Goal: Information Seeking & Learning: Learn about a topic

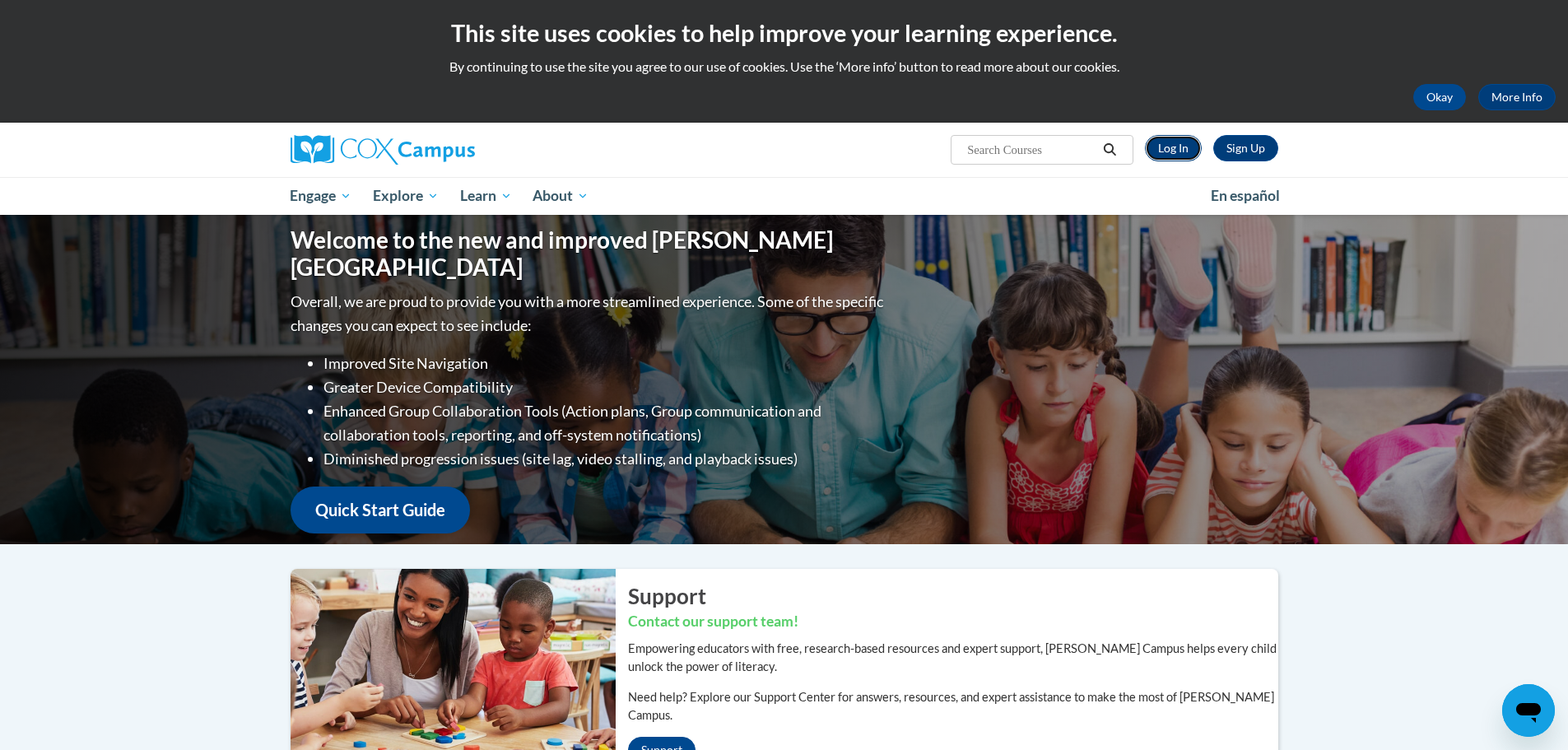
click at [1173, 147] on link "Log In" at bounding box center [1173, 147] width 57 height 26
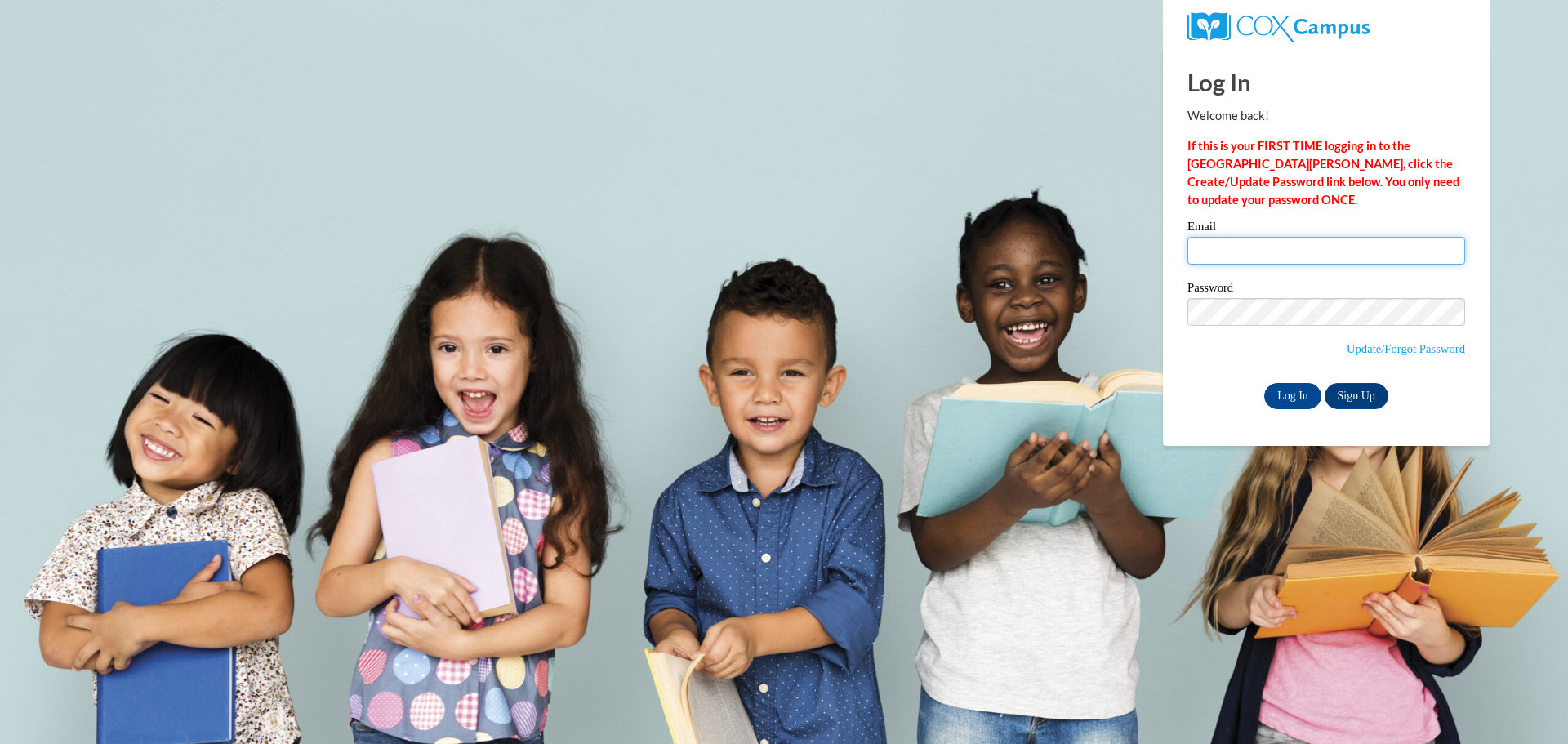
click at [1268, 244] on input "Email" at bounding box center [1326, 250] width 278 height 27
type input "jmccants@atlantaspeechschool.org"
click at [1298, 396] on input "Log In" at bounding box center [1292, 396] width 57 height 26
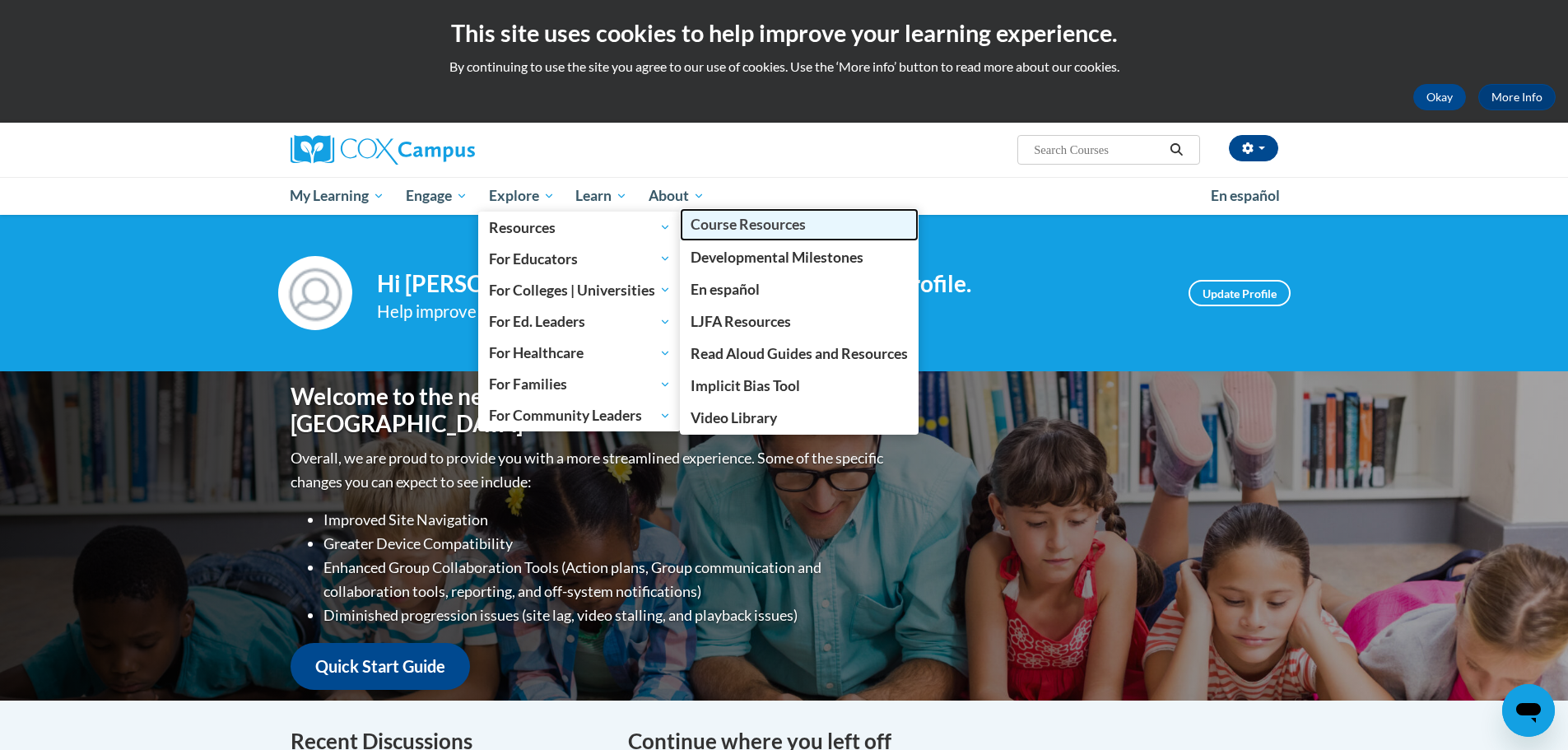
click at [780, 225] on span "Course Resources" at bounding box center [748, 224] width 115 height 18
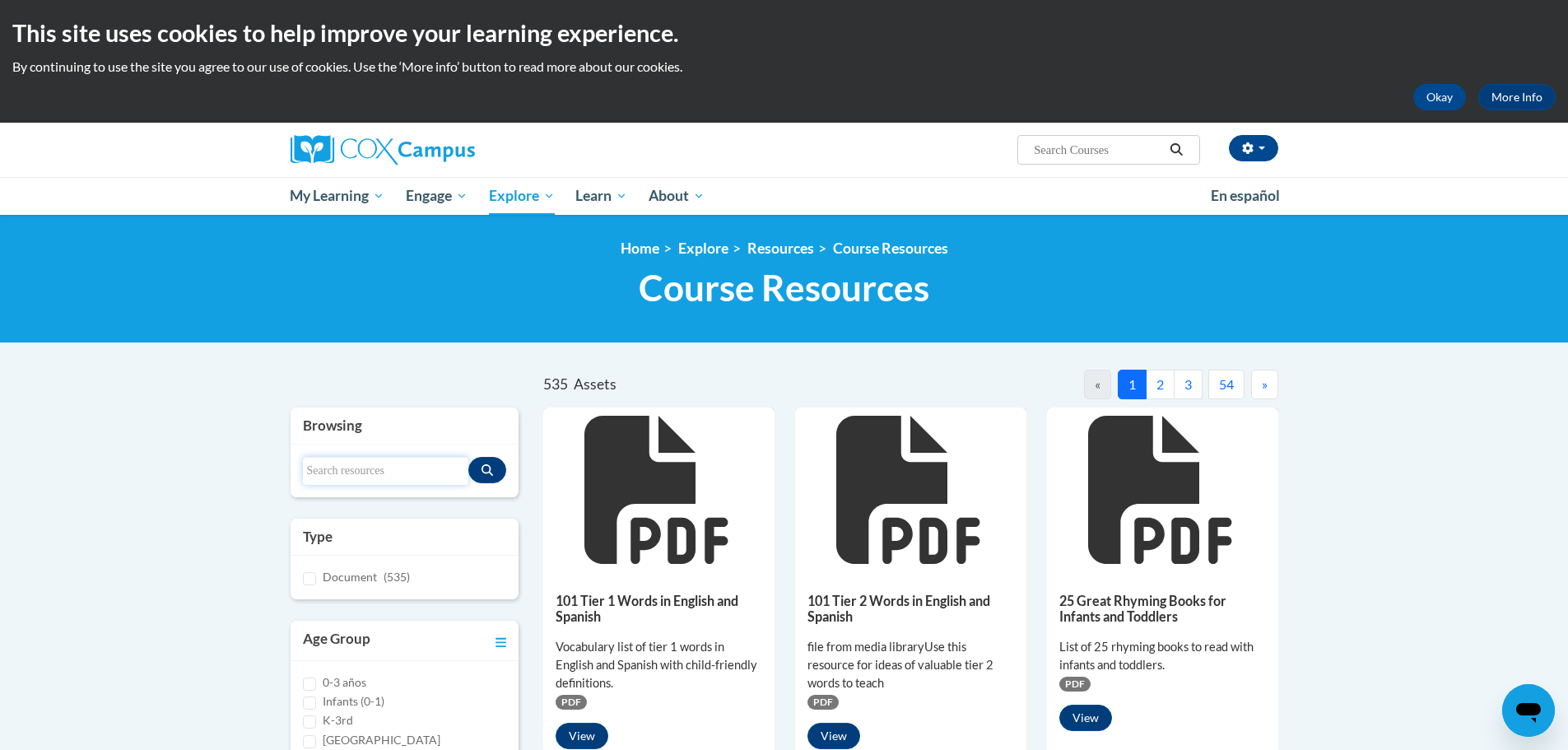
click at [343, 472] on input "Search resources" at bounding box center [386, 470] width 166 height 28
type input "explicit instruction"
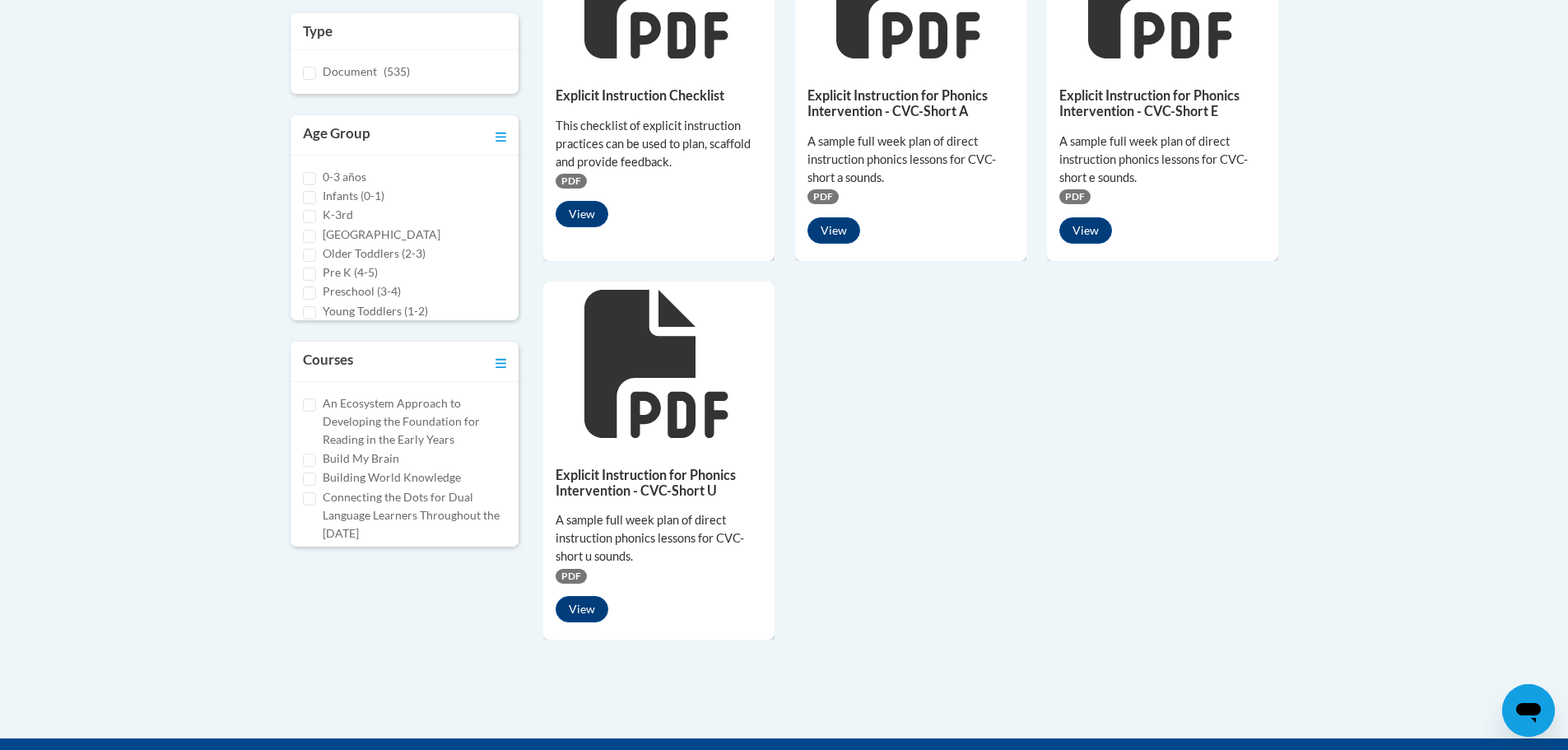
scroll to position [247, 0]
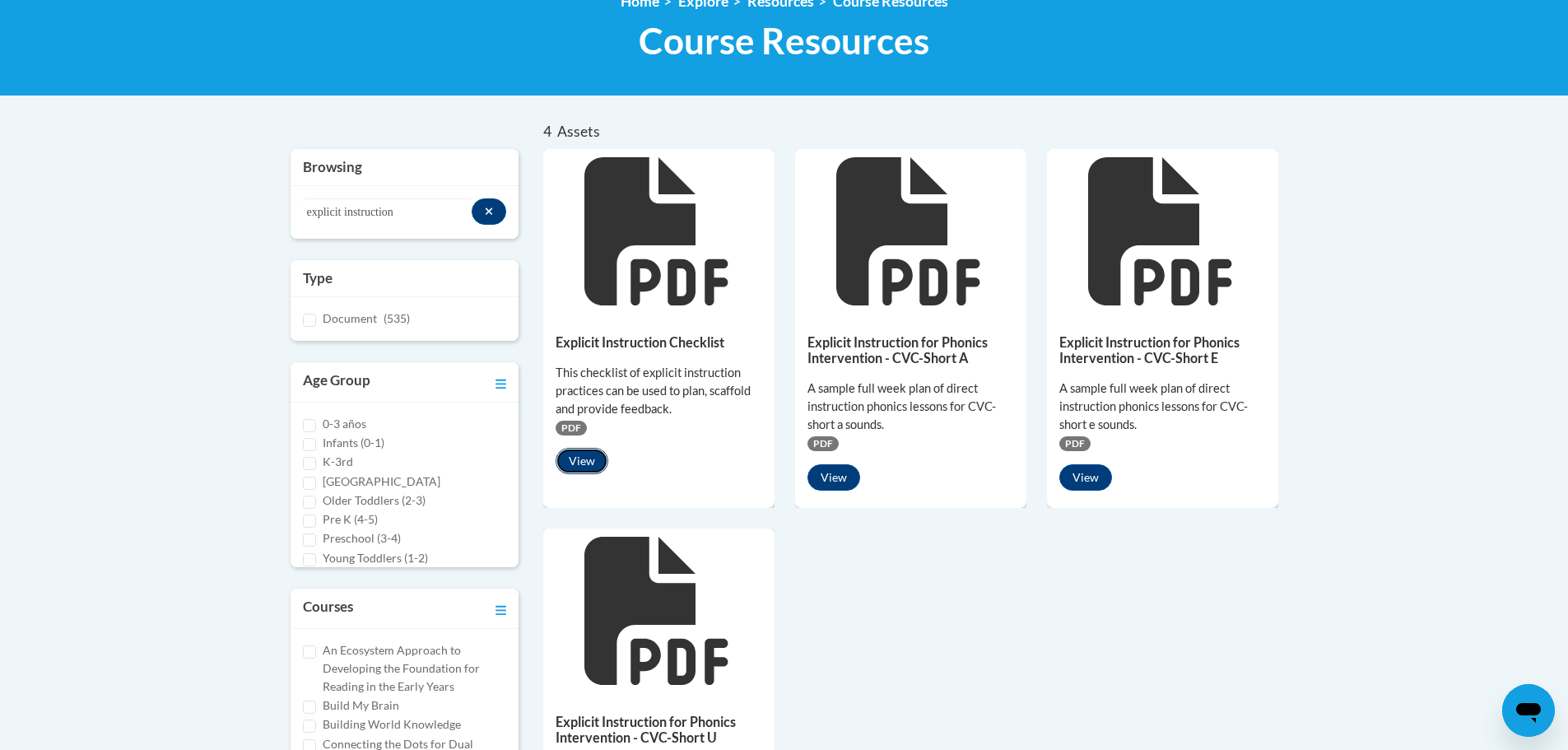
click at [582, 459] on button "View" at bounding box center [582, 460] width 53 height 26
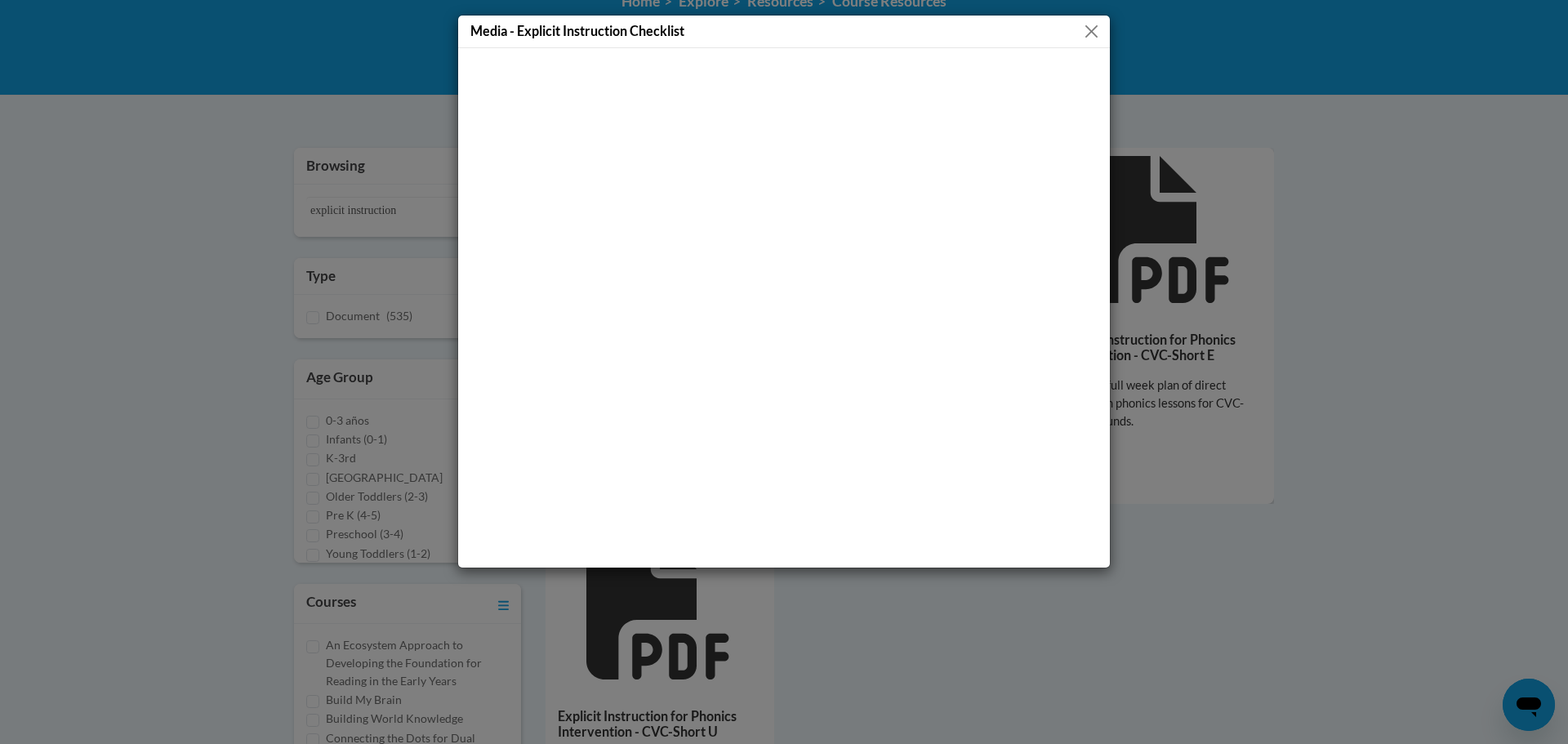
click at [1092, 31] on button "Close" at bounding box center [1091, 32] width 21 height 21
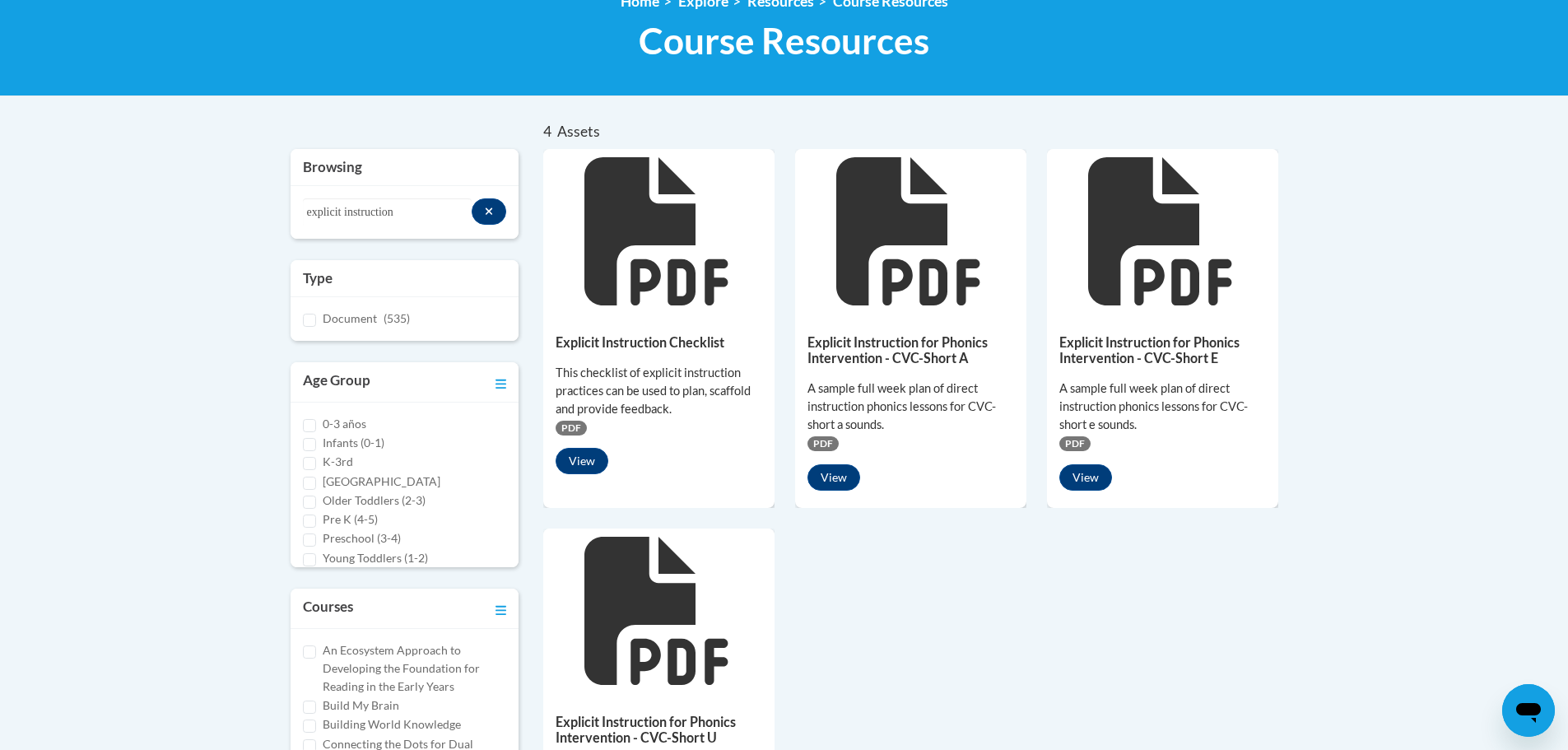
click at [652, 319] on div "Explicit Instruction Checklist This checklist of explicit instruction practices…" at bounding box center [659, 400] width 231 height 173
click at [640, 234] on icon at bounding box center [655, 231] width 143 height 148
click at [577, 455] on button "View" at bounding box center [582, 460] width 53 height 26
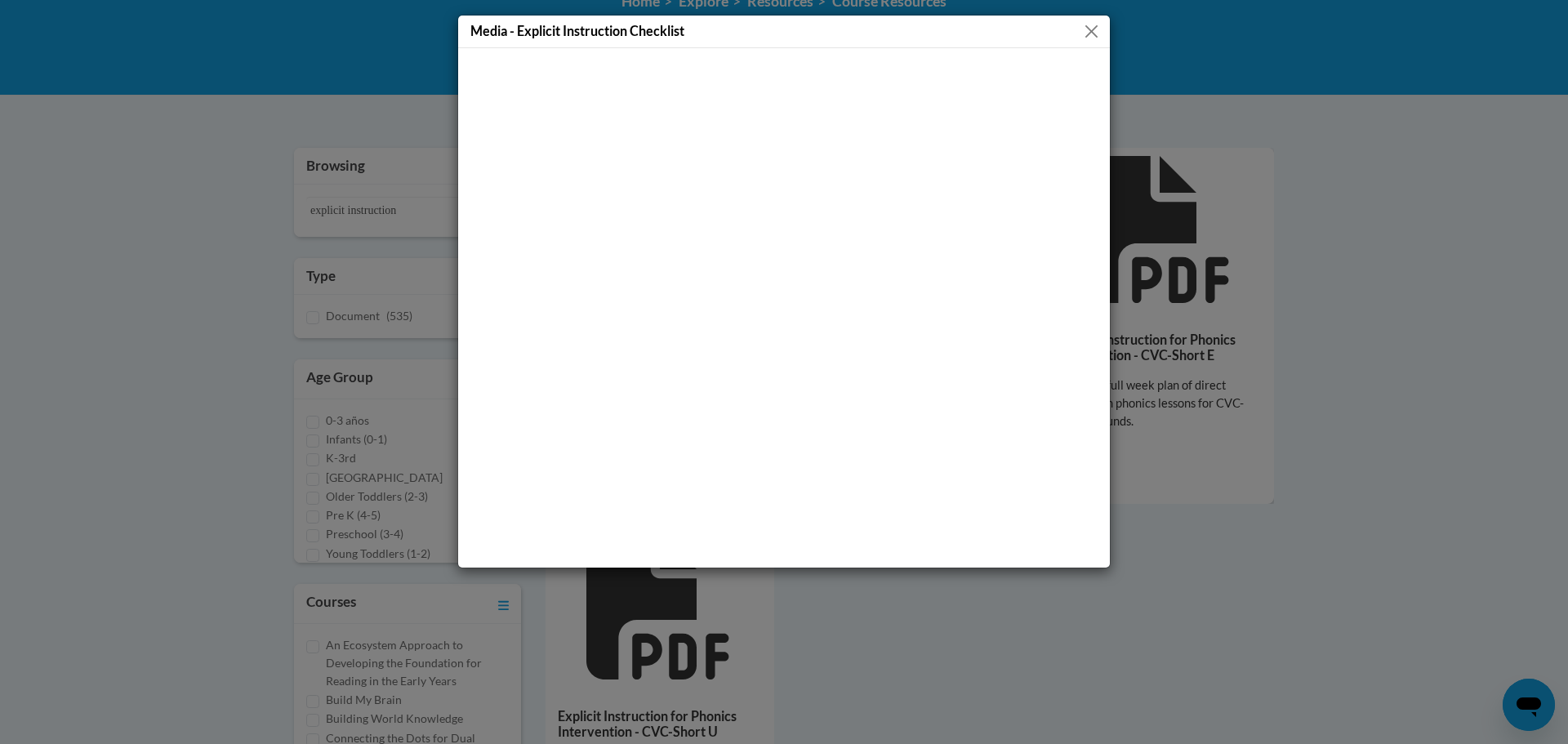
click at [1087, 30] on button "Close" at bounding box center [1091, 32] width 21 height 21
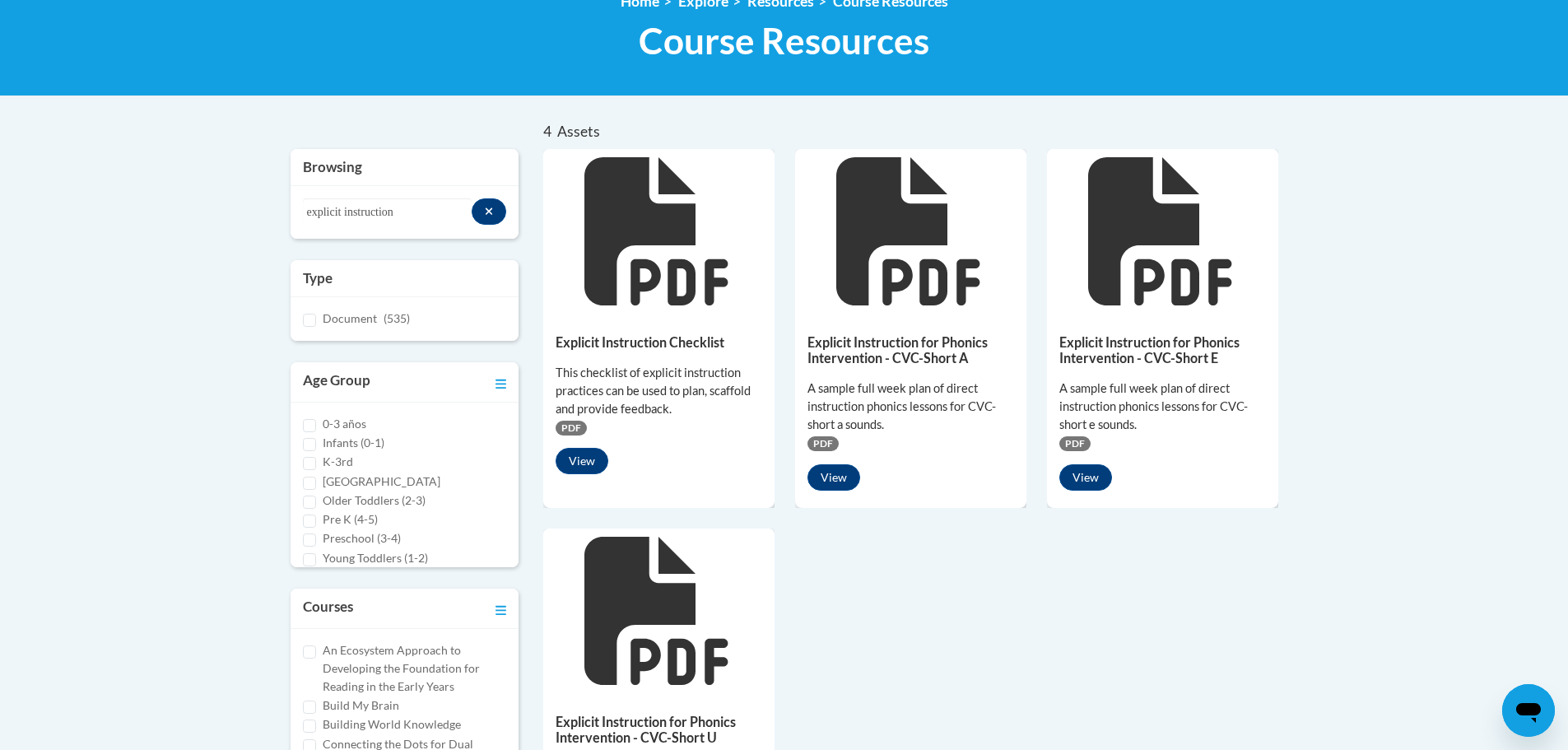
click at [660, 315] on div "Explicit Instruction Checklist This checklist of explicit instruction practices…" at bounding box center [659, 400] width 231 height 173
click at [577, 462] on button "View" at bounding box center [582, 460] width 53 height 26
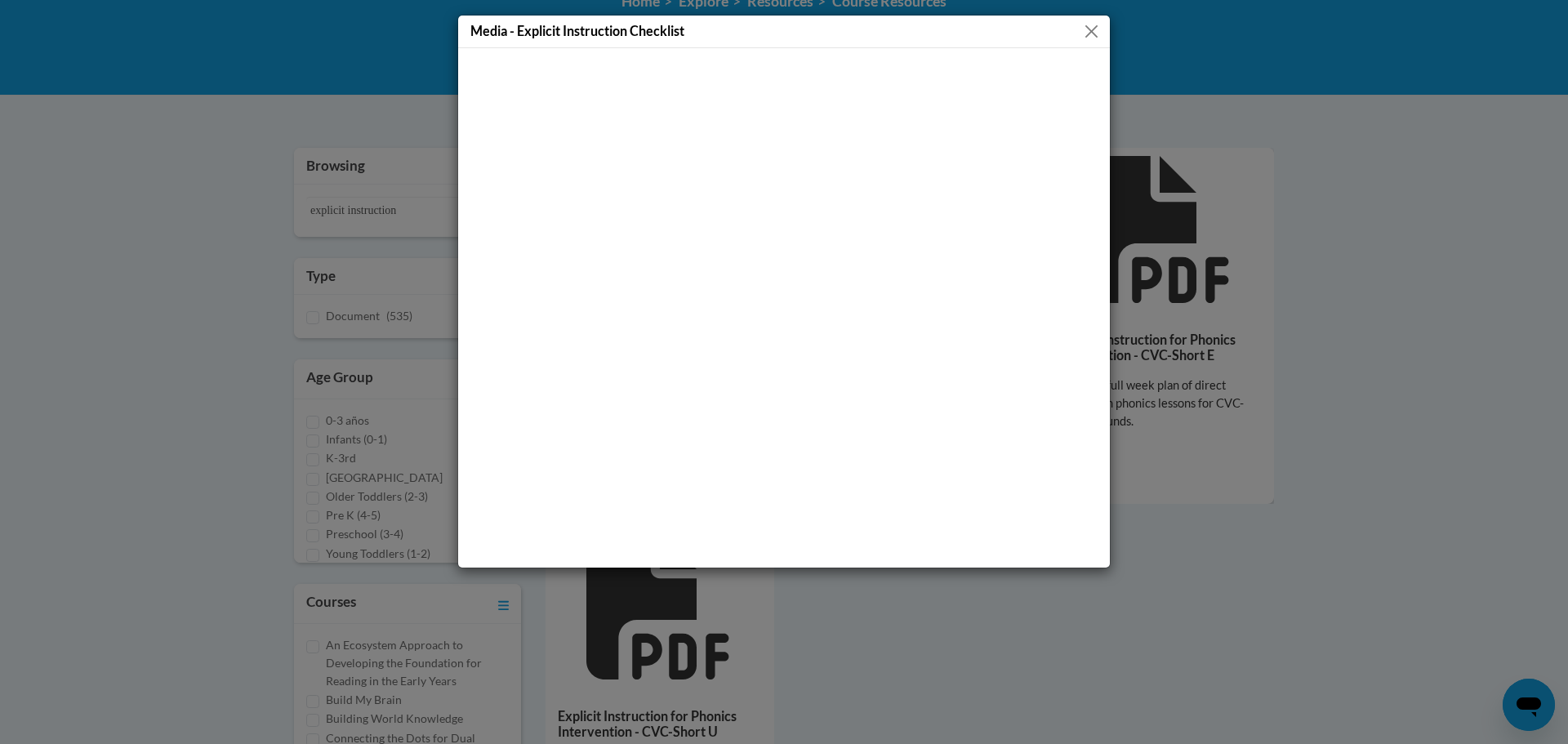
click at [1043, 30] on div "Media - Explicit Instruction Checklist" at bounding box center [784, 32] width 652 height 32
click at [1098, 28] on button "Close" at bounding box center [1091, 32] width 21 height 21
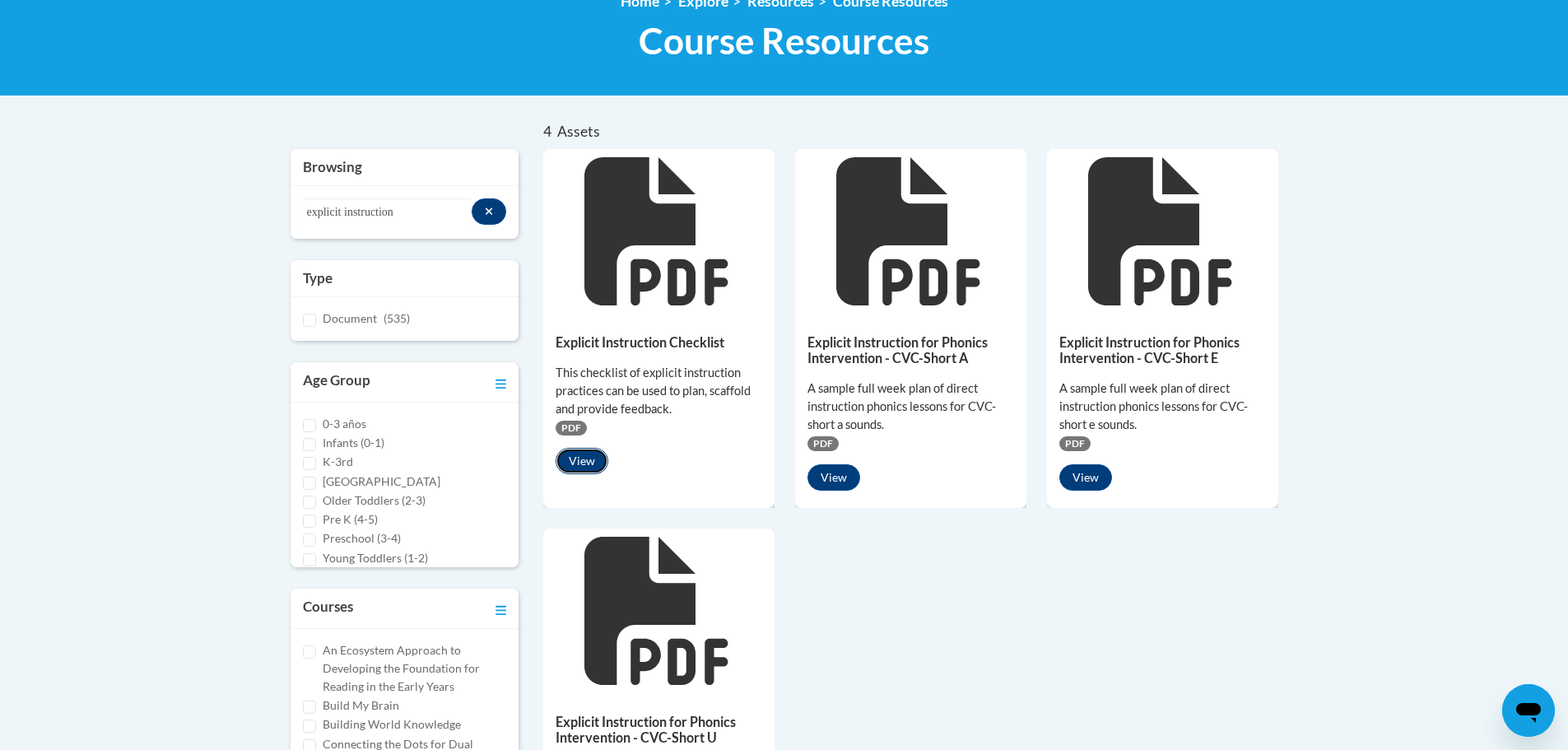
click at [584, 463] on button "View" at bounding box center [582, 460] width 53 height 26
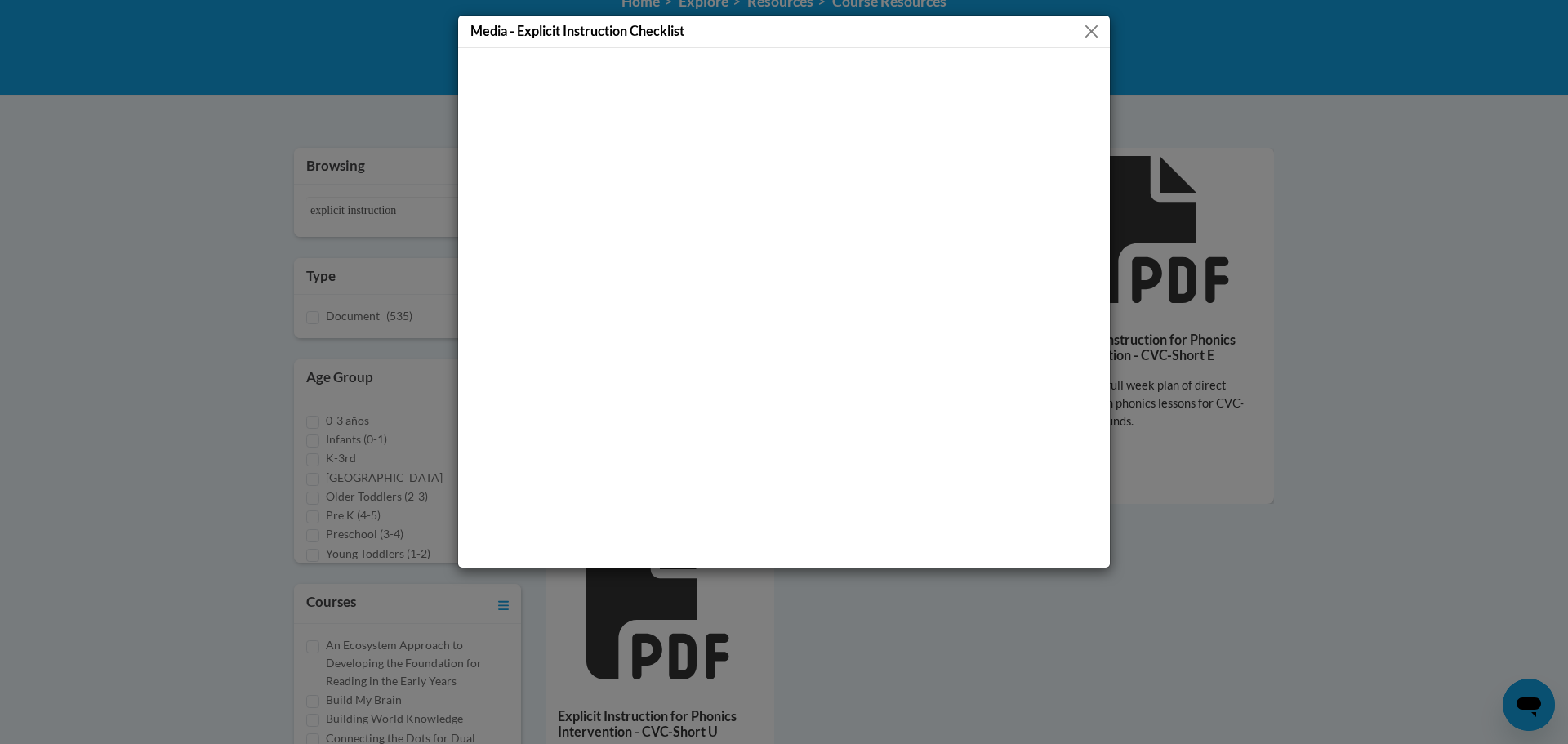
click at [1096, 28] on button "Close" at bounding box center [1091, 32] width 21 height 21
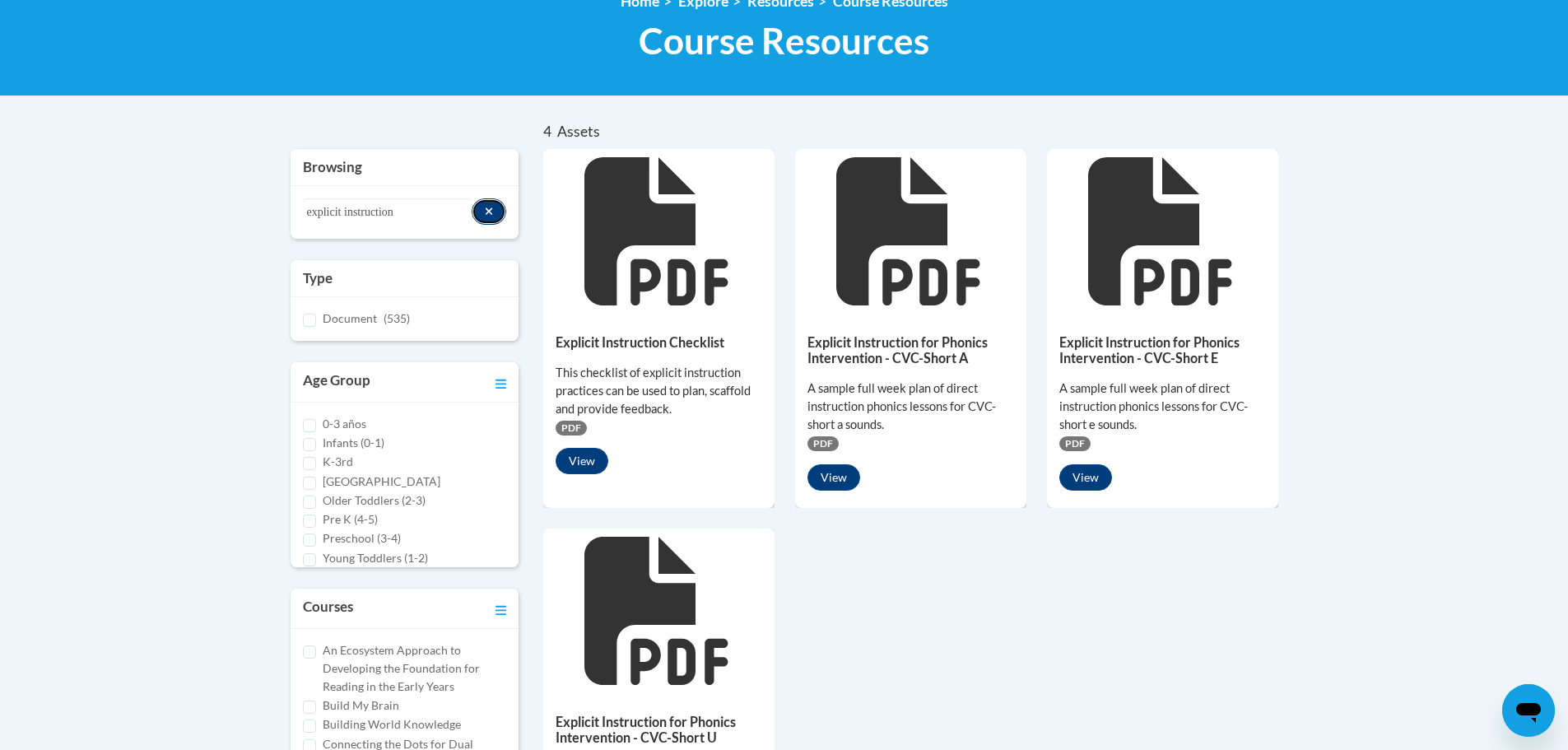
click at [490, 211] on icon "Search resources" at bounding box center [489, 212] width 9 height 12
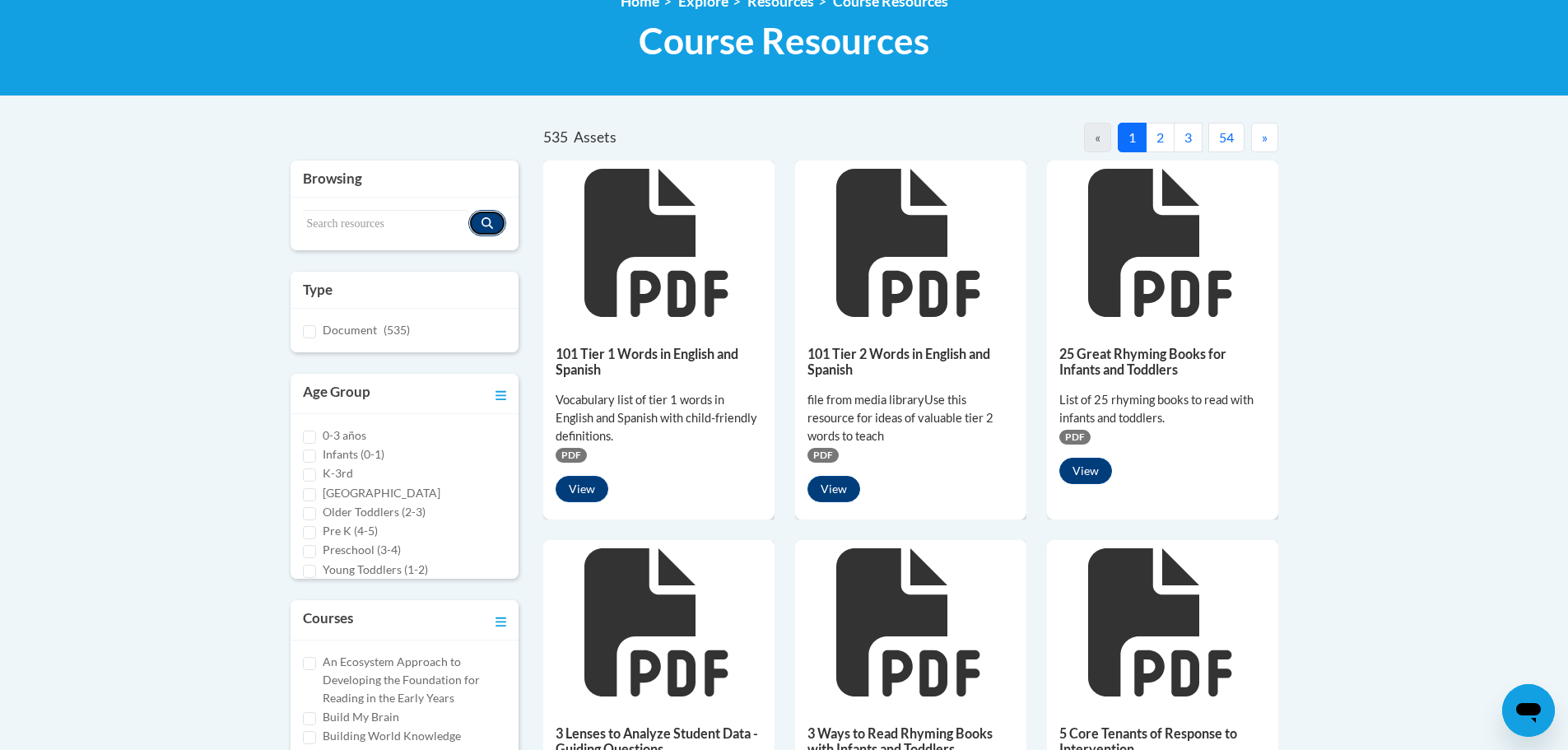
scroll to position [0, 0]
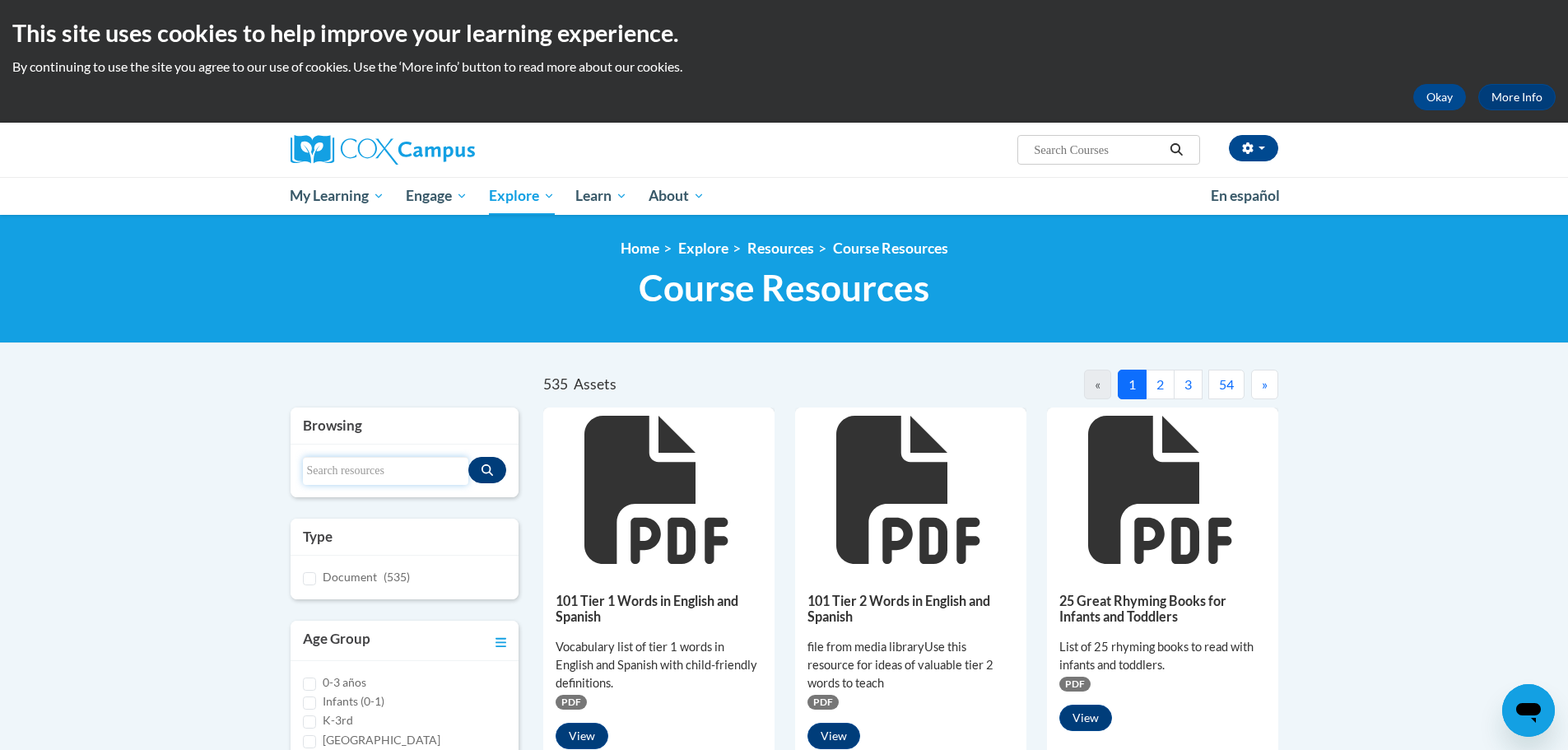
click at [334, 463] on input "Search resources" at bounding box center [386, 470] width 166 height 28
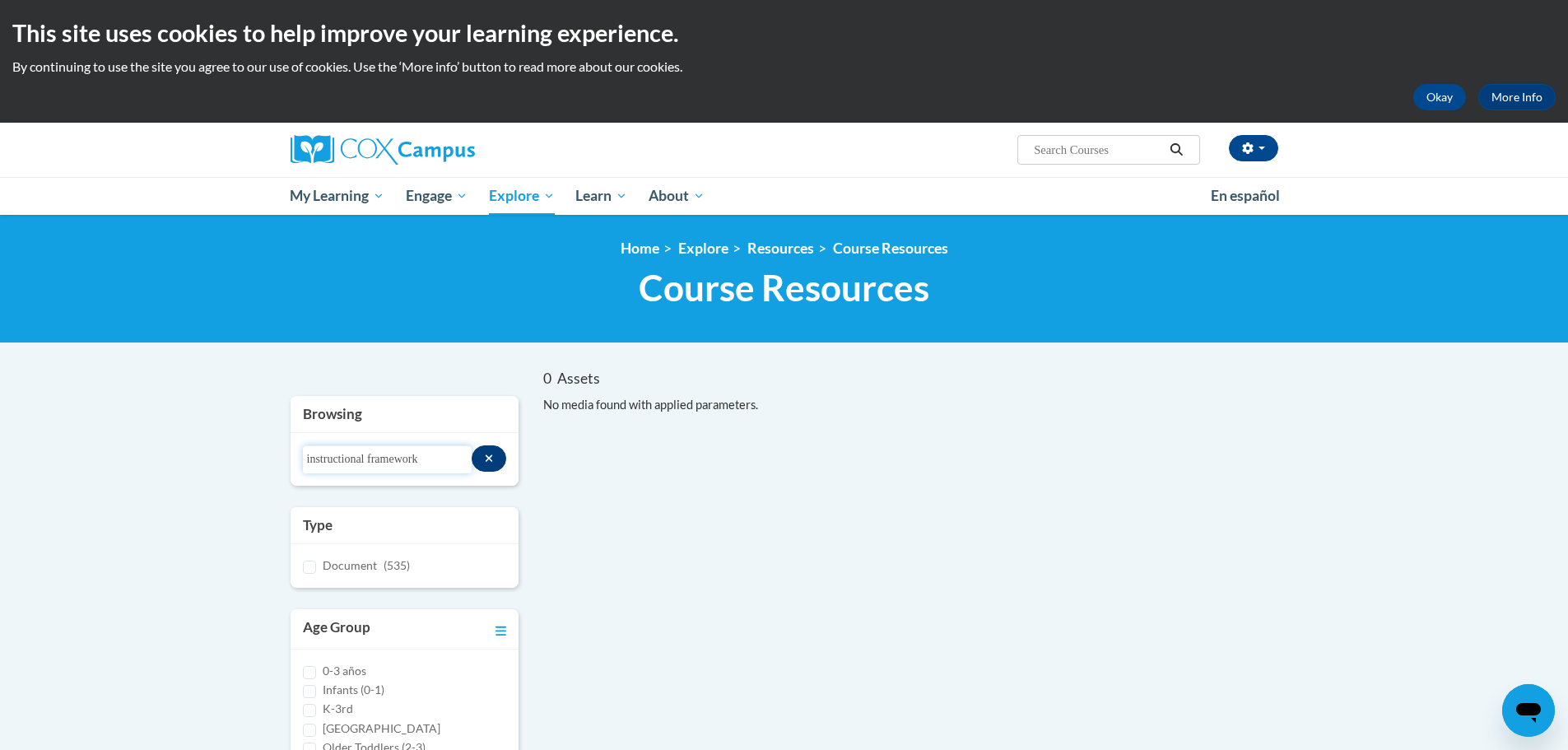
drag, startPoint x: 436, startPoint y: 464, endPoint x: 283, endPoint y: 462, distance: 153.0
click at [283, 462] on div "Browsing Search resources instructional framework Type Document (535) Age Group…" at bounding box center [405, 728] width 253 height 665
type input "phonics components"
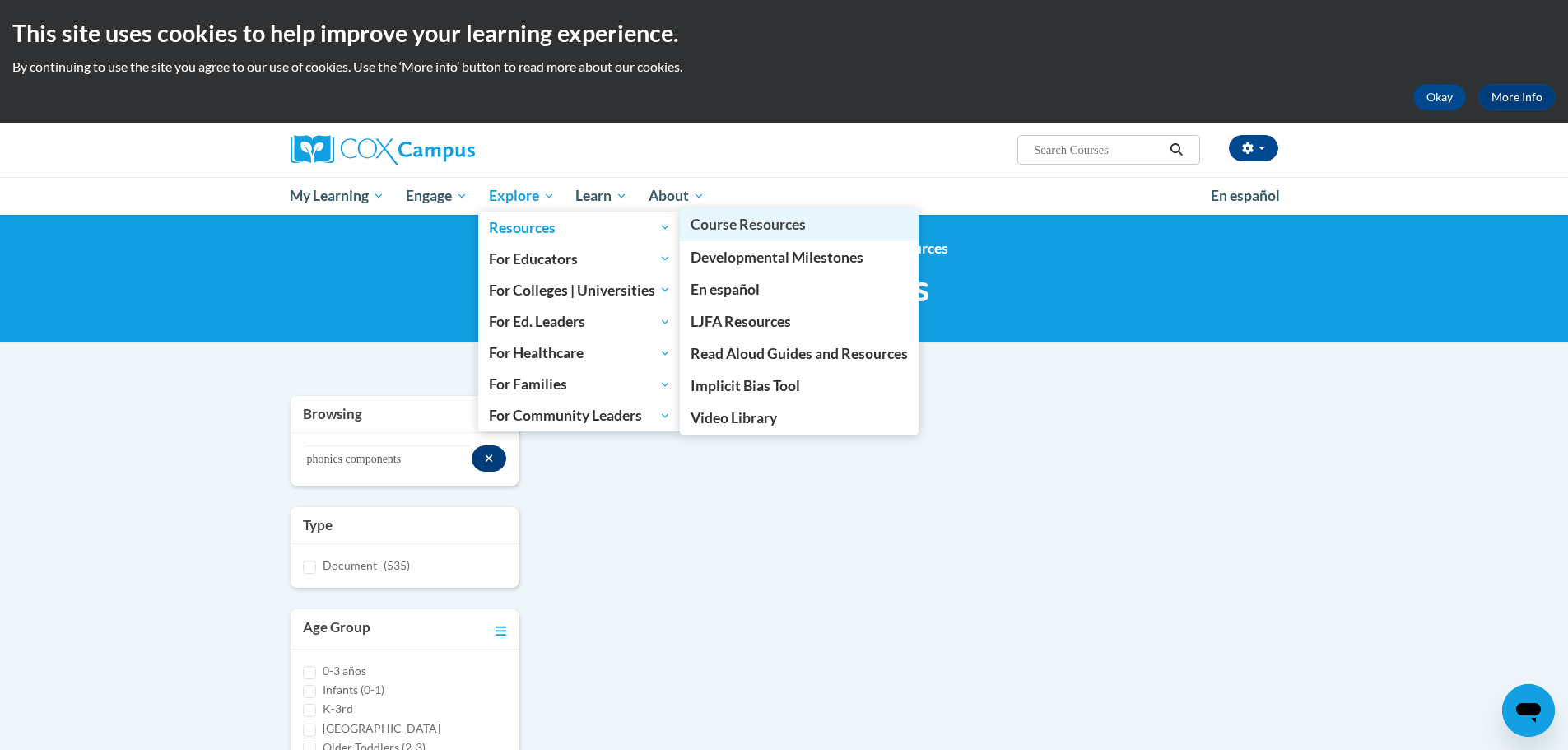
click at [735, 223] on span "Course Resources" at bounding box center [748, 224] width 115 height 18
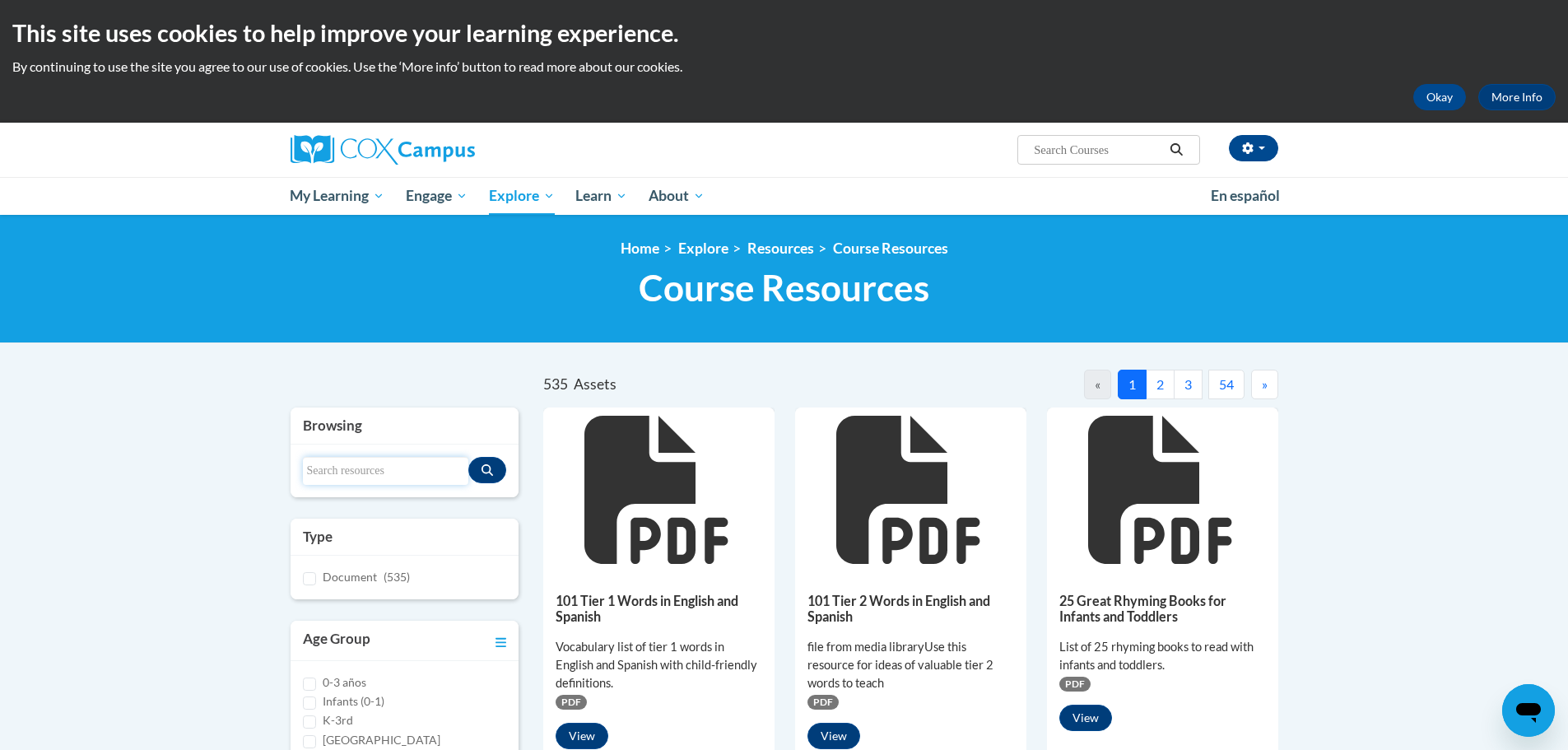
click at [349, 467] on input "Search resources" at bounding box center [386, 470] width 166 height 28
type input "phonics instructional component"
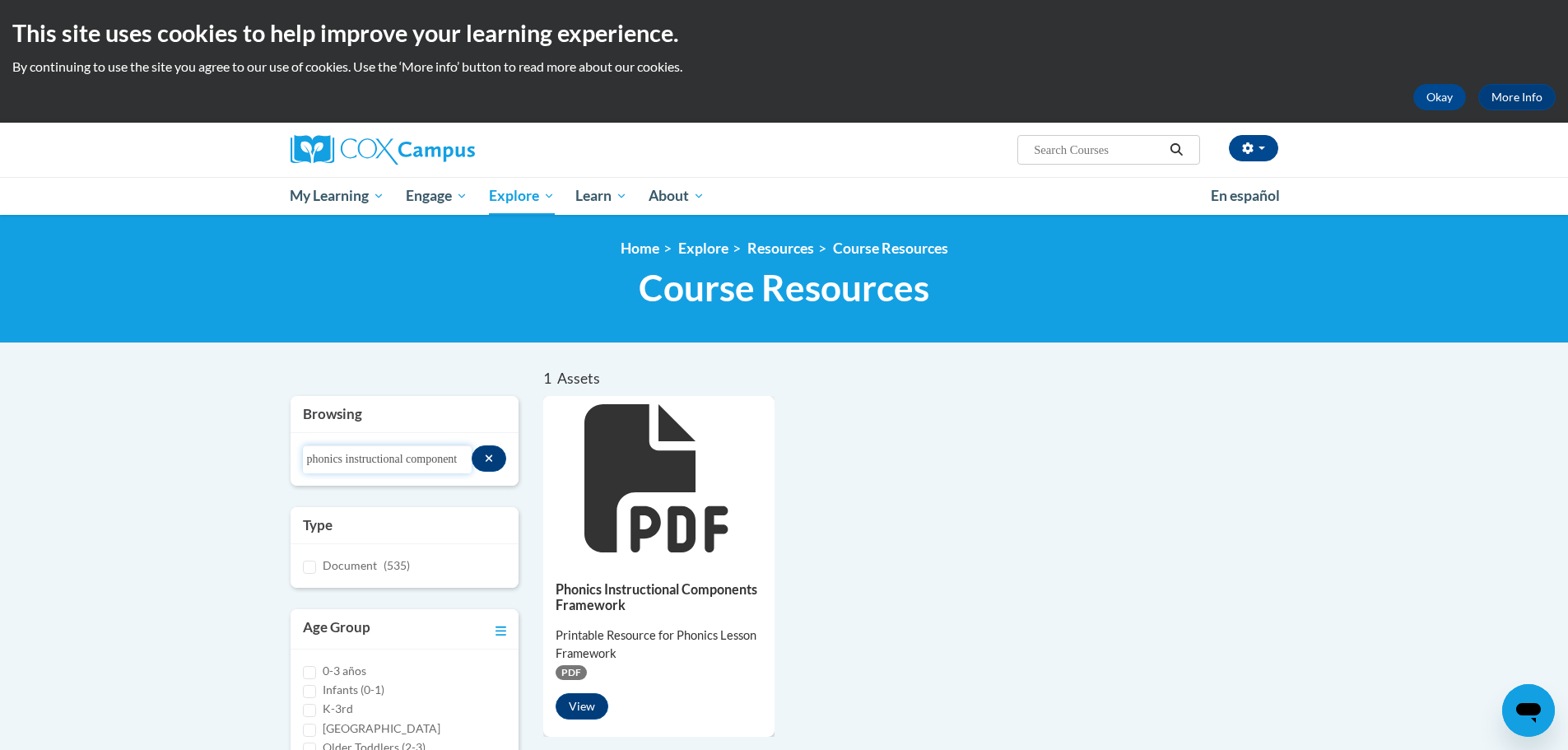
scroll to position [0, 4]
click at [581, 704] on button "View" at bounding box center [582, 706] width 53 height 26
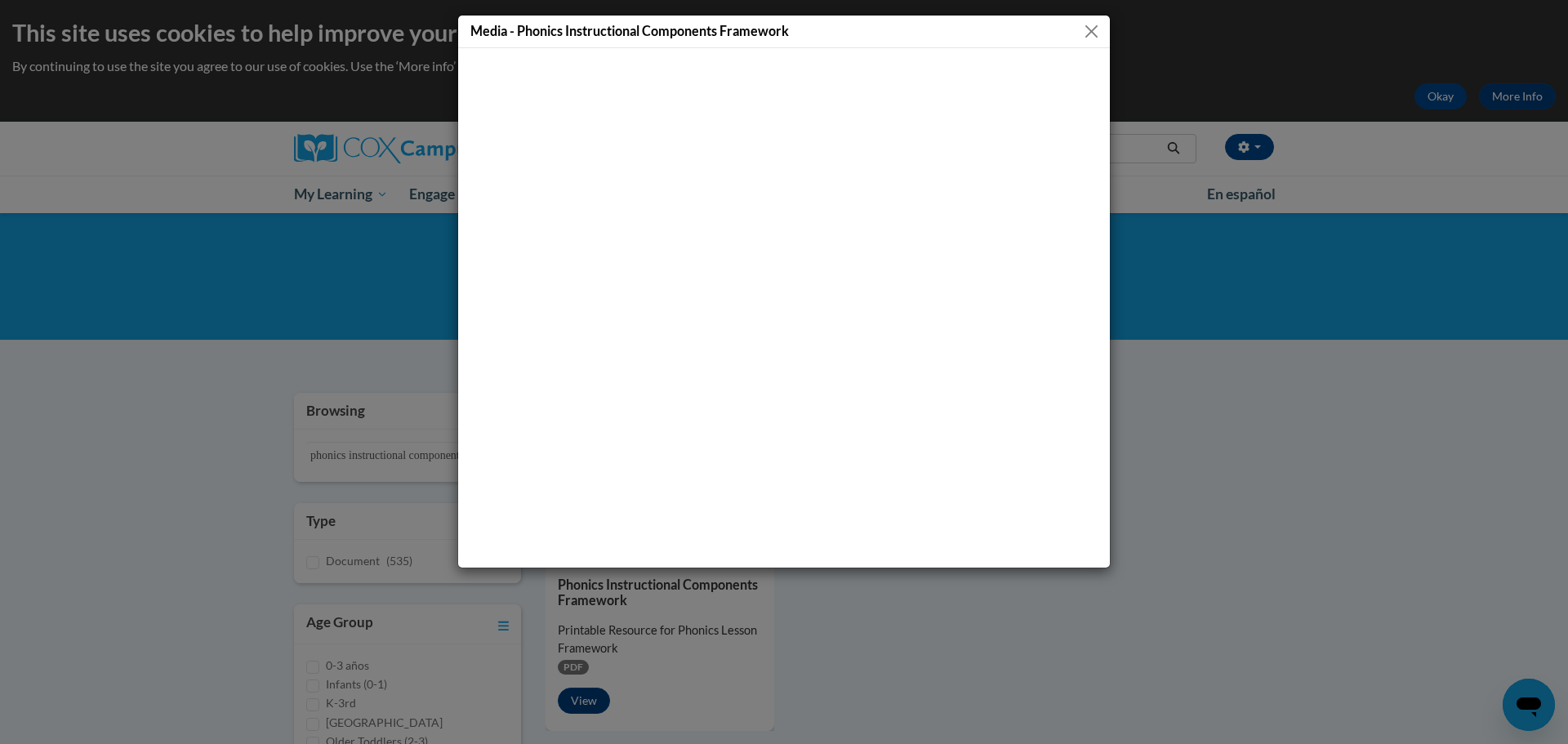
click at [1092, 32] on button "Close" at bounding box center [1091, 32] width 21 height 21
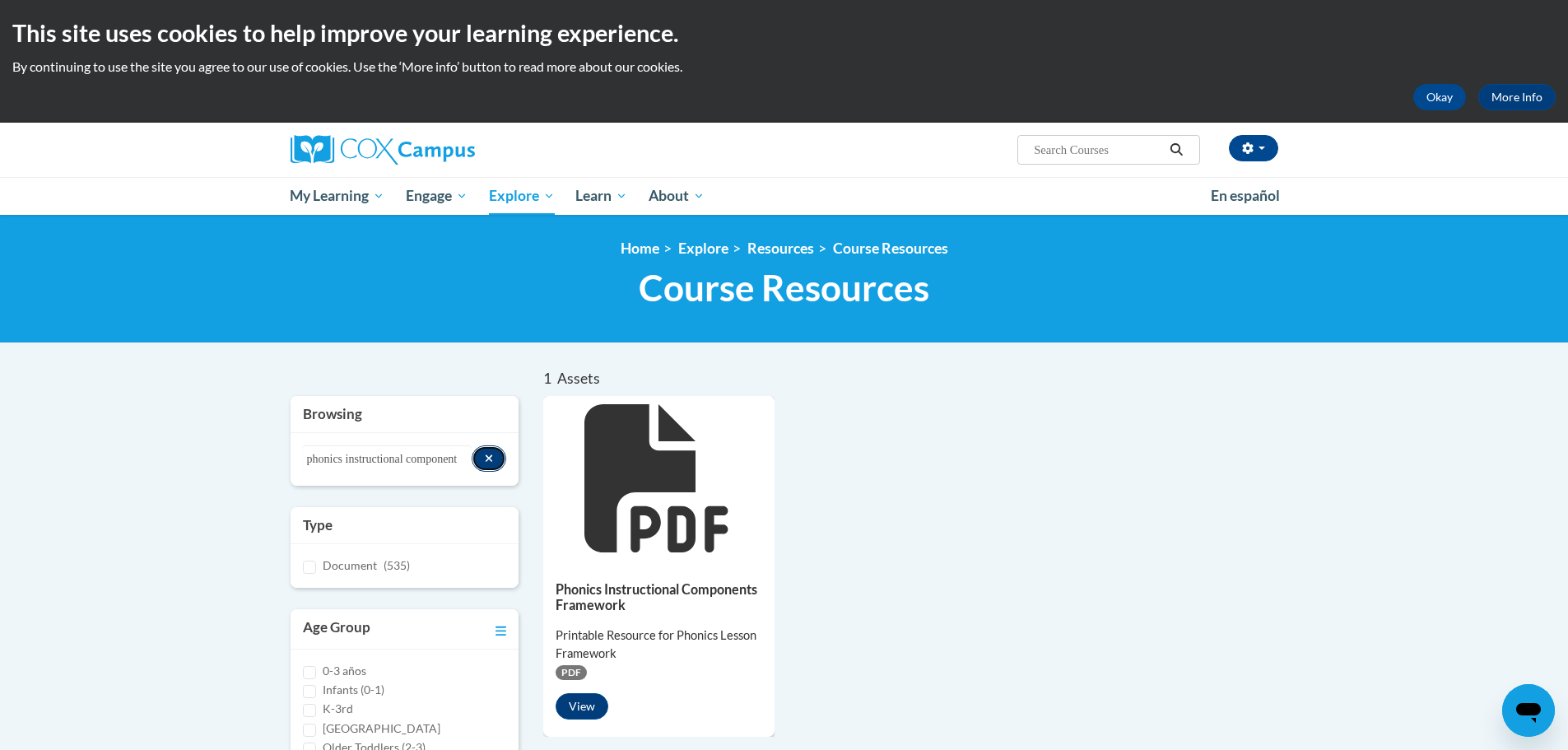
click at [481, 455] on button "Search resources" at bounding box center [489, 458] width 35 height 26
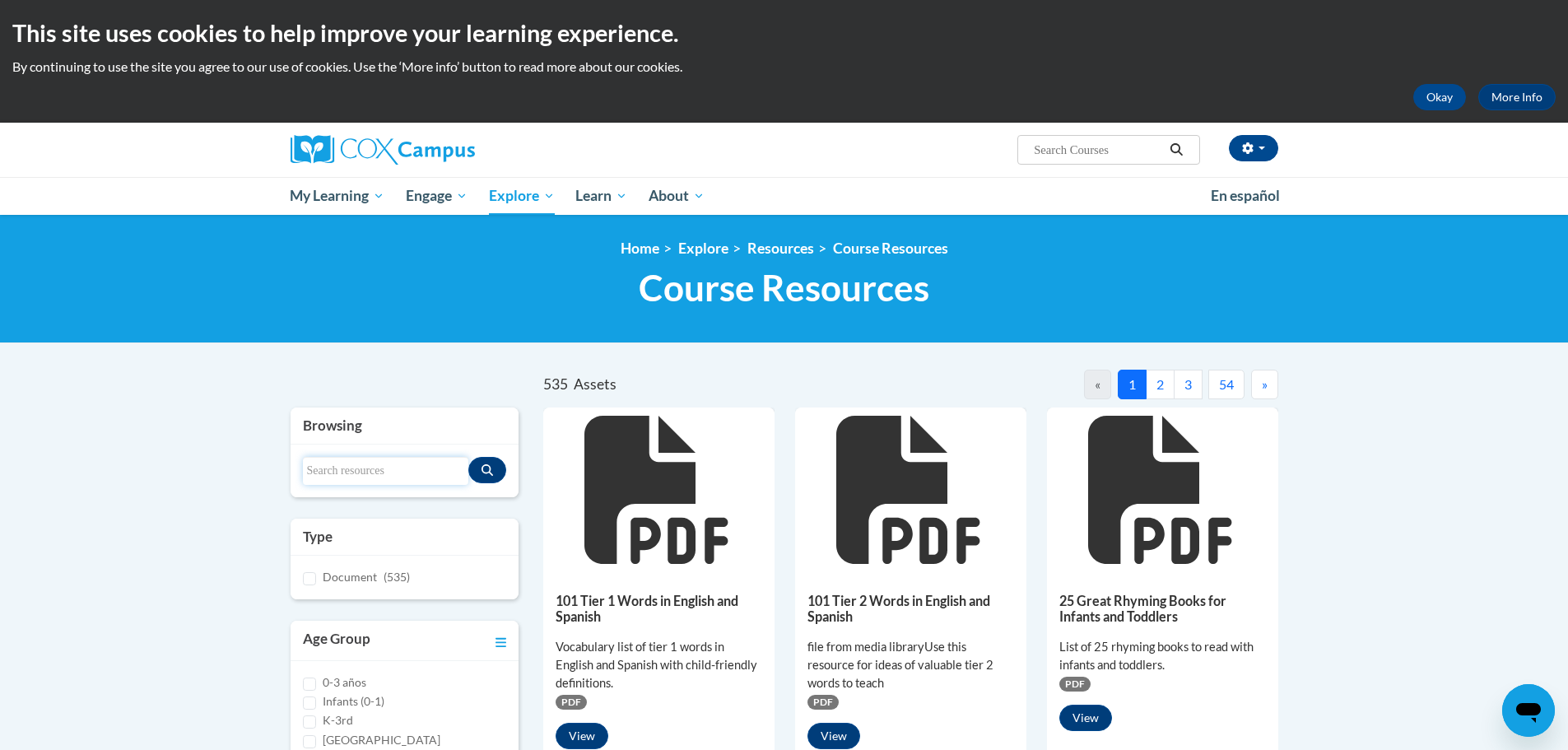
click at [372, 468] on input "Search resources" at bounding box center [386, 470] width 166 height 28
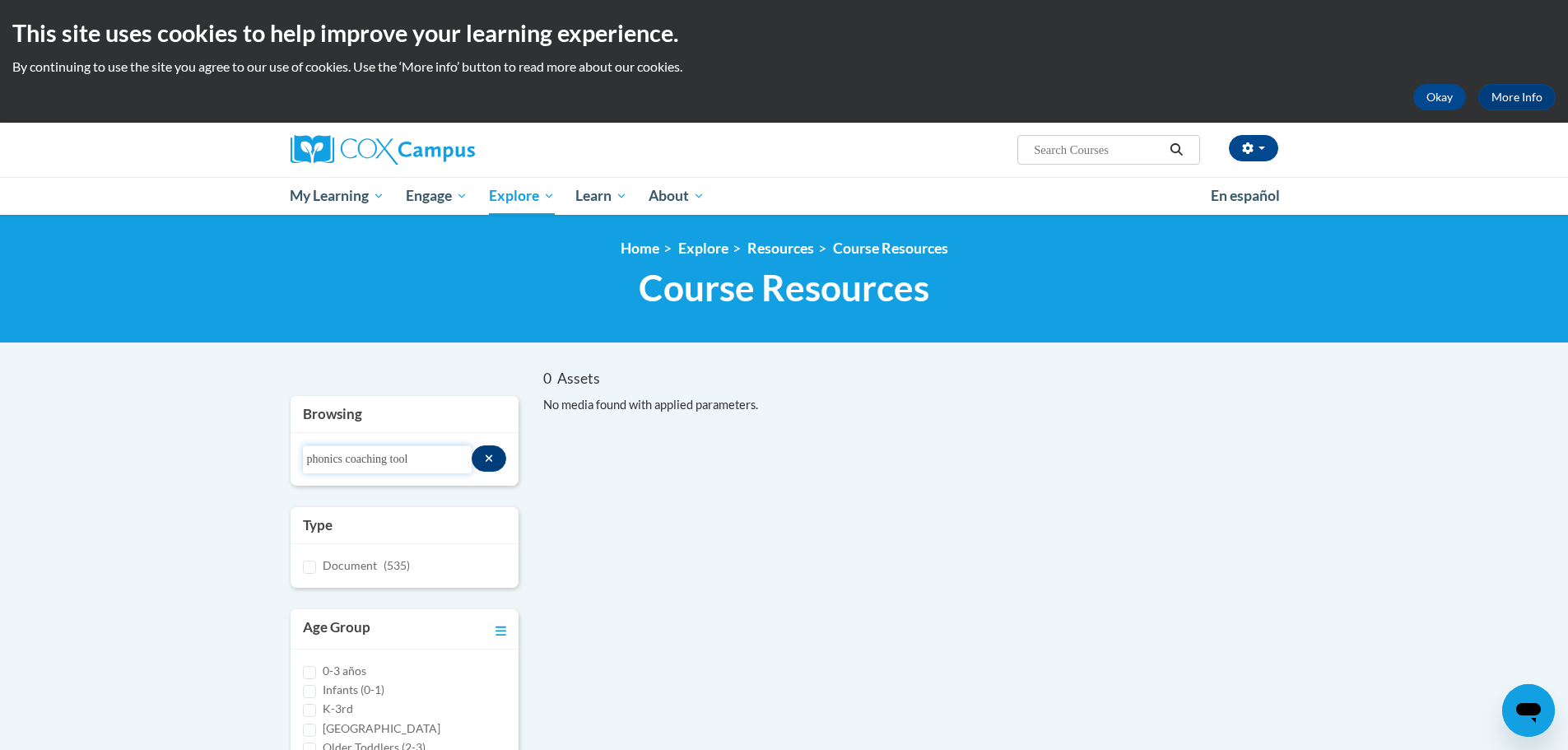
drag, startPoint x: 349, startPoint y: 453, endPoint x: 289, endPoint y: 453, distance: 60.0
click at [289, 453] on div "Browsing Search resources phonics coaching tool Type Document (535) Age Group 0…" at bounding box center [405, 728] width 253 height 665
type input "coaching tool"
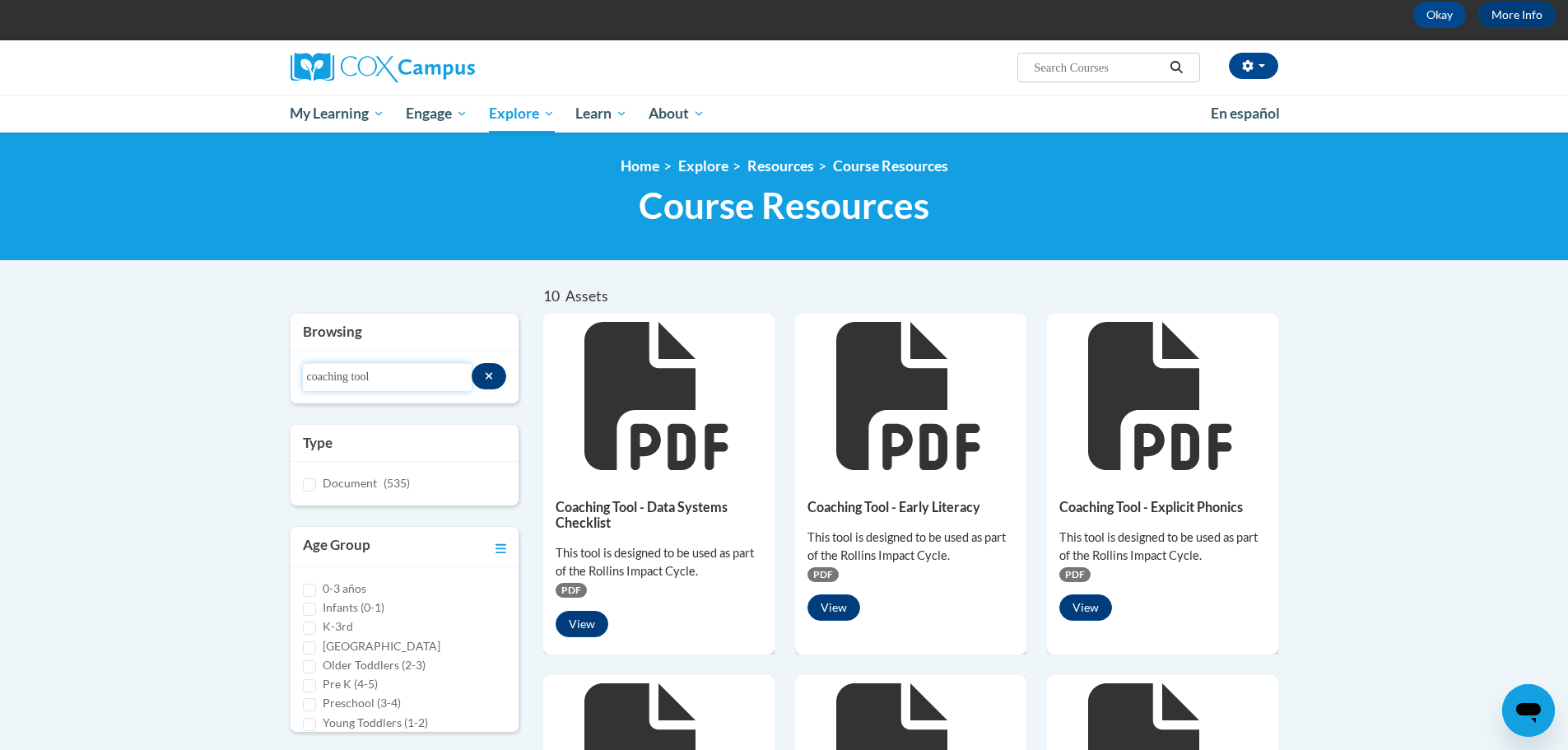
scroll to position [164, 0]
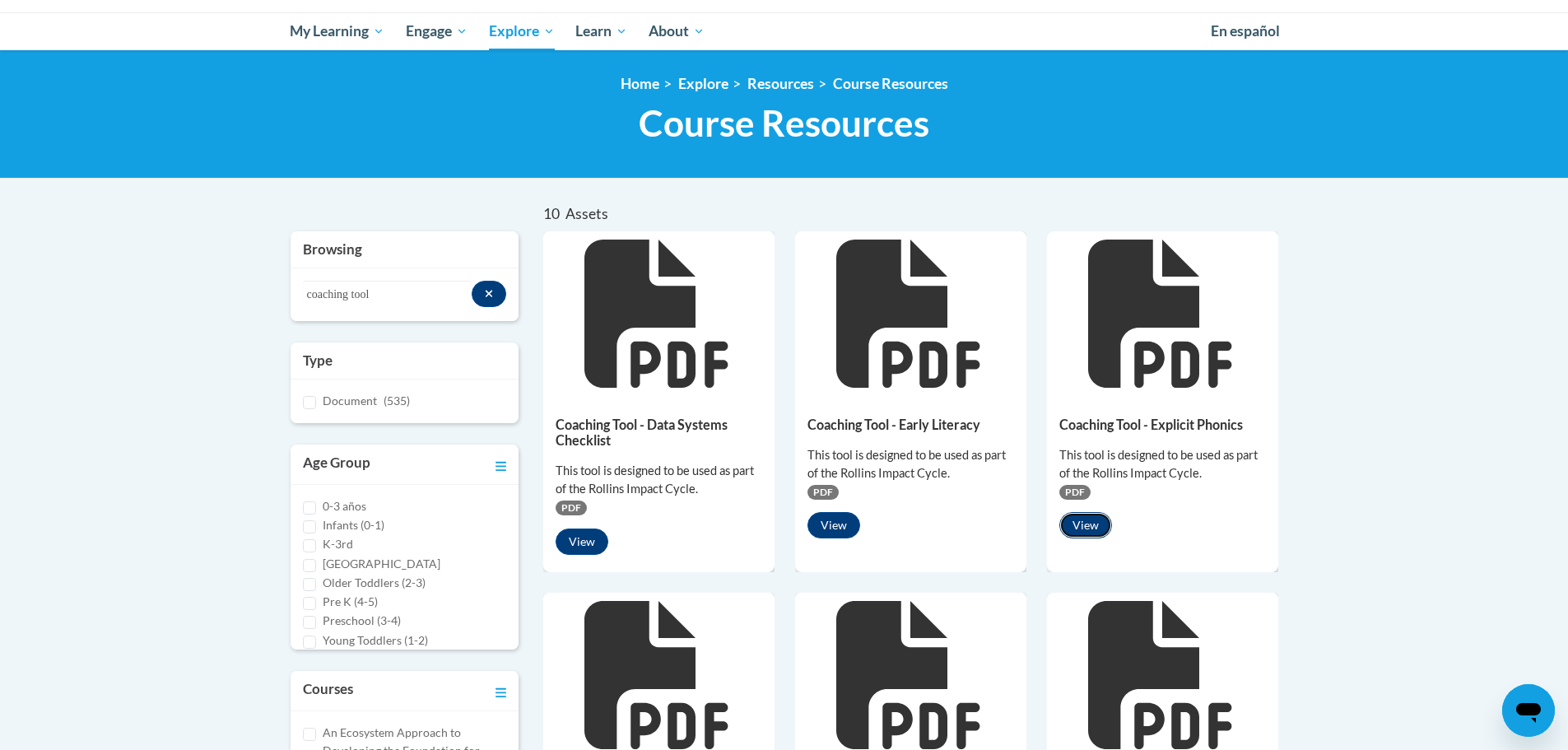
click at [1079, 526] on button "View" at bounding box center [1085, 525] width 53 height 26
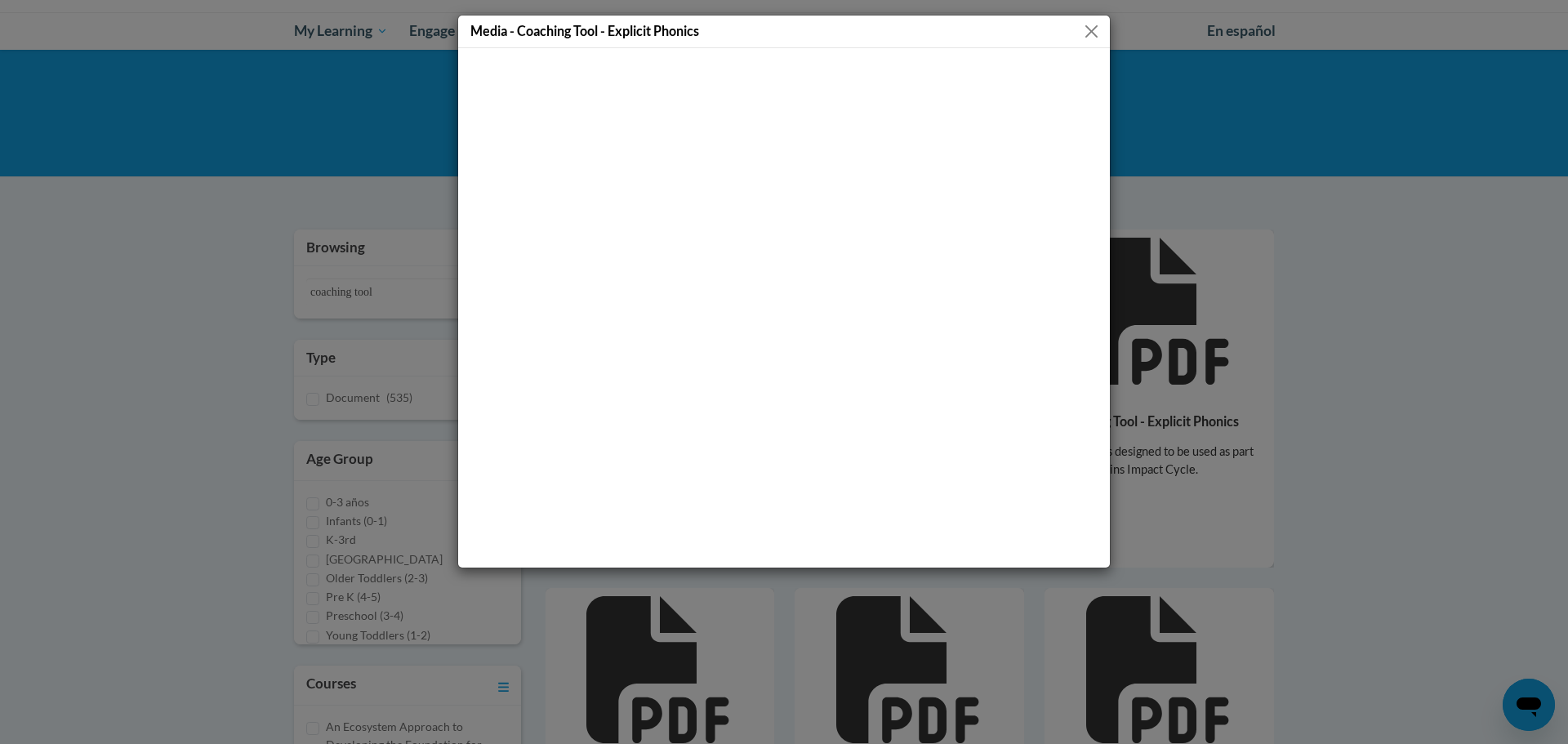
click at [1087, 32] on button "Close" at bounding box center [1091, 32] width 21 height 21
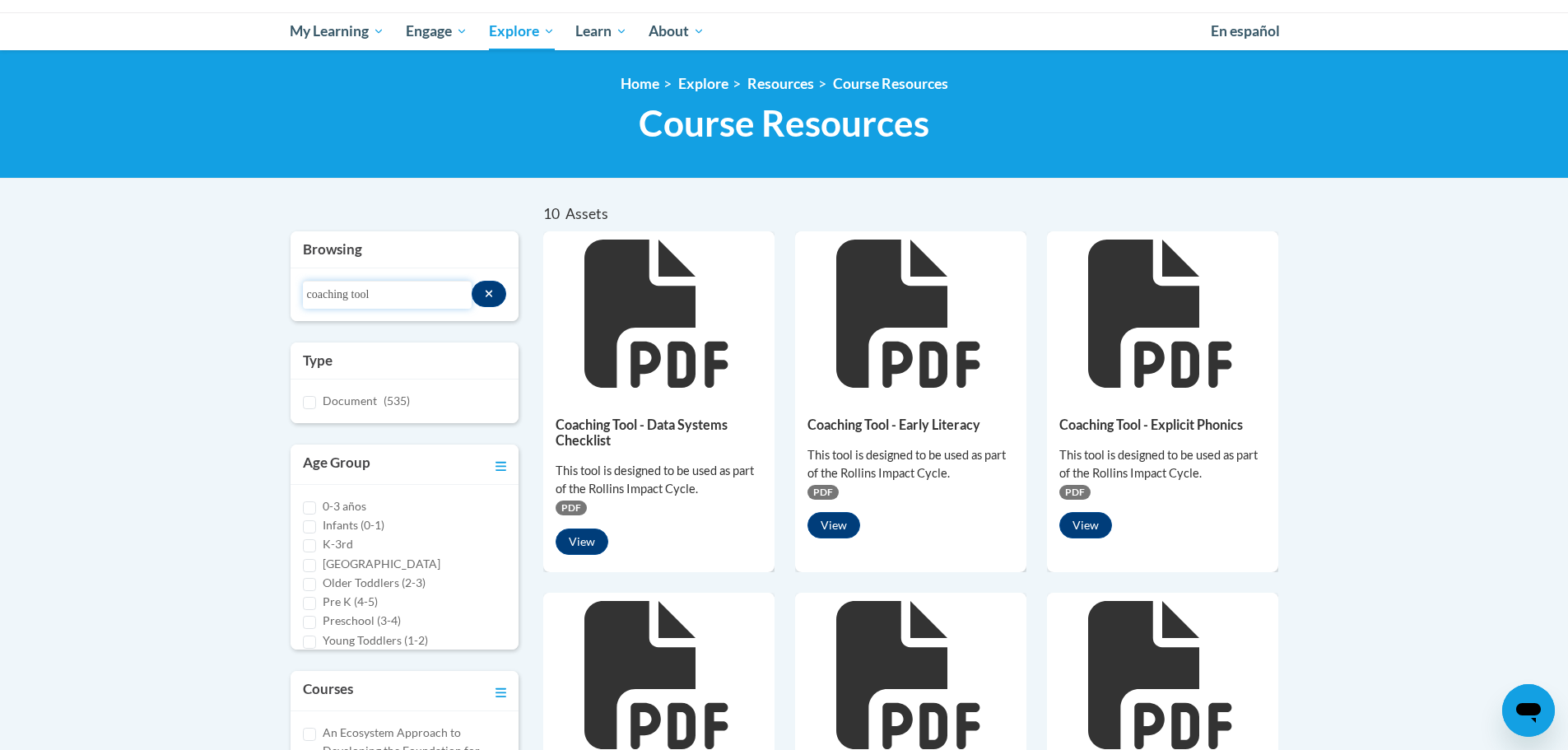
drag, startPoint x: 387, startPoint y: 295, endPoint x: 304, endPoint y: 295, distance: 83.0
click at [304, 295] on input "coaching tool" at bounding box center [386, 294] width 168 height 28
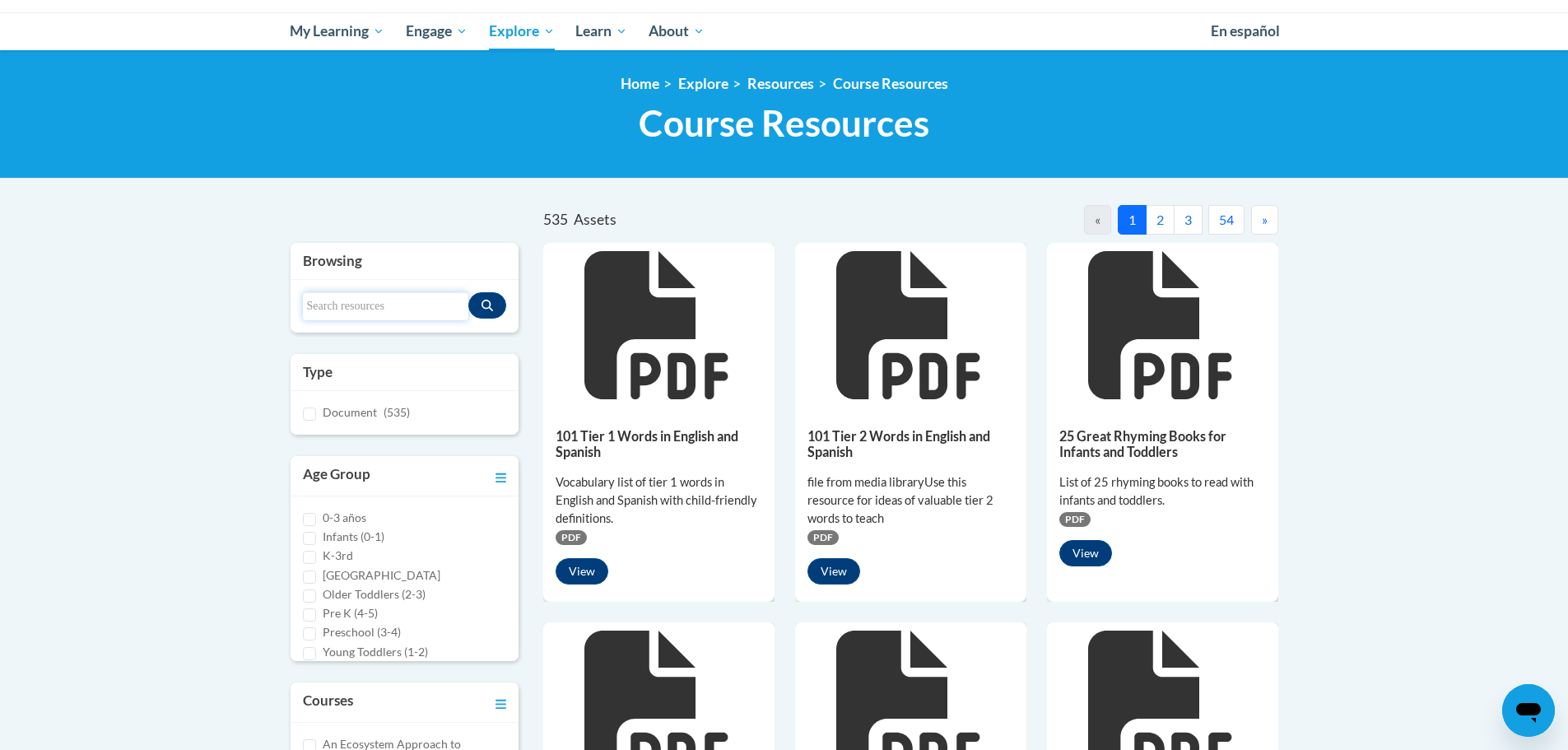
click at [341, 300] on input "Search resources" at bounding box center [386, 306] width 166 height 28
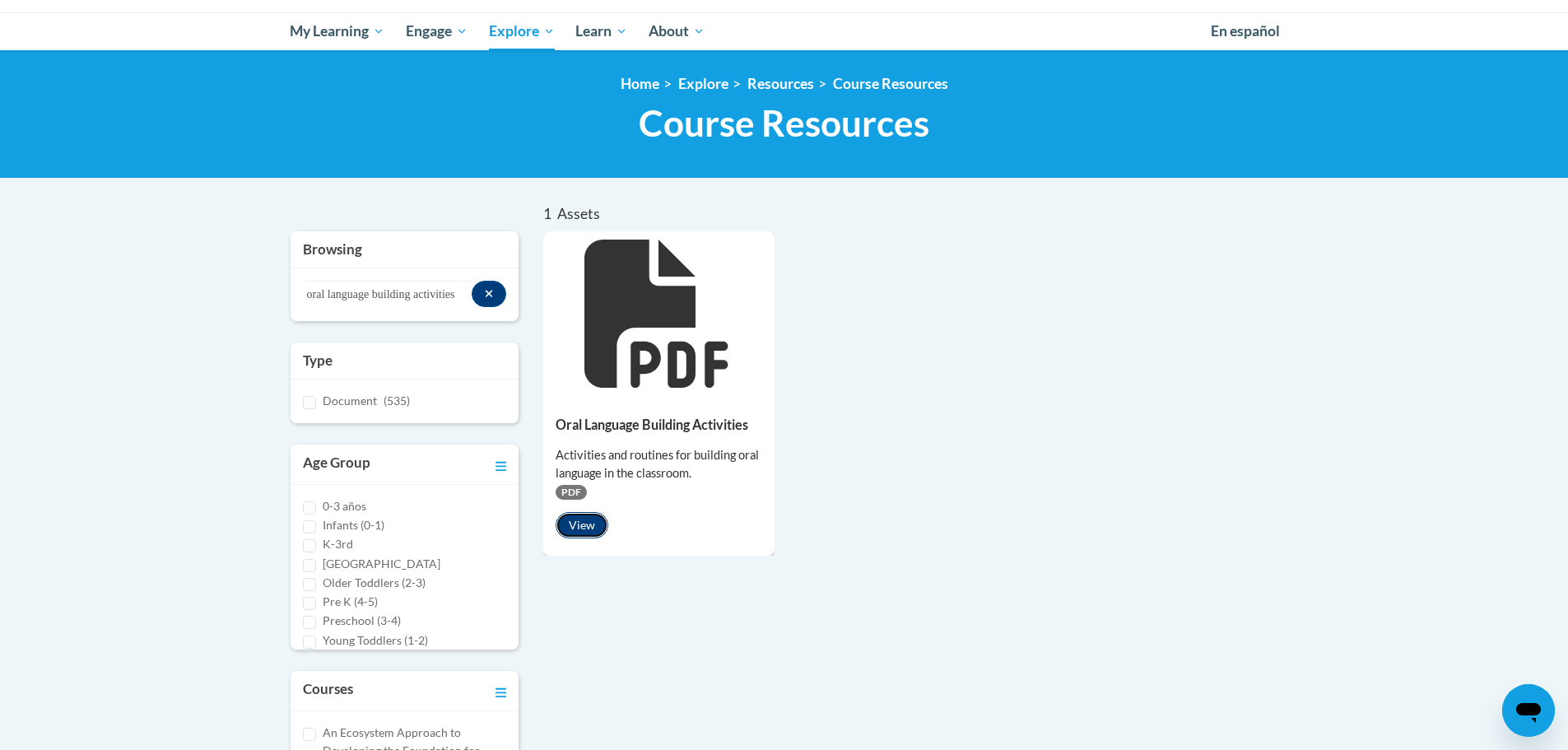
click at [584, 520] on button "View" at bounding box center [582, 525] width 53 height 26
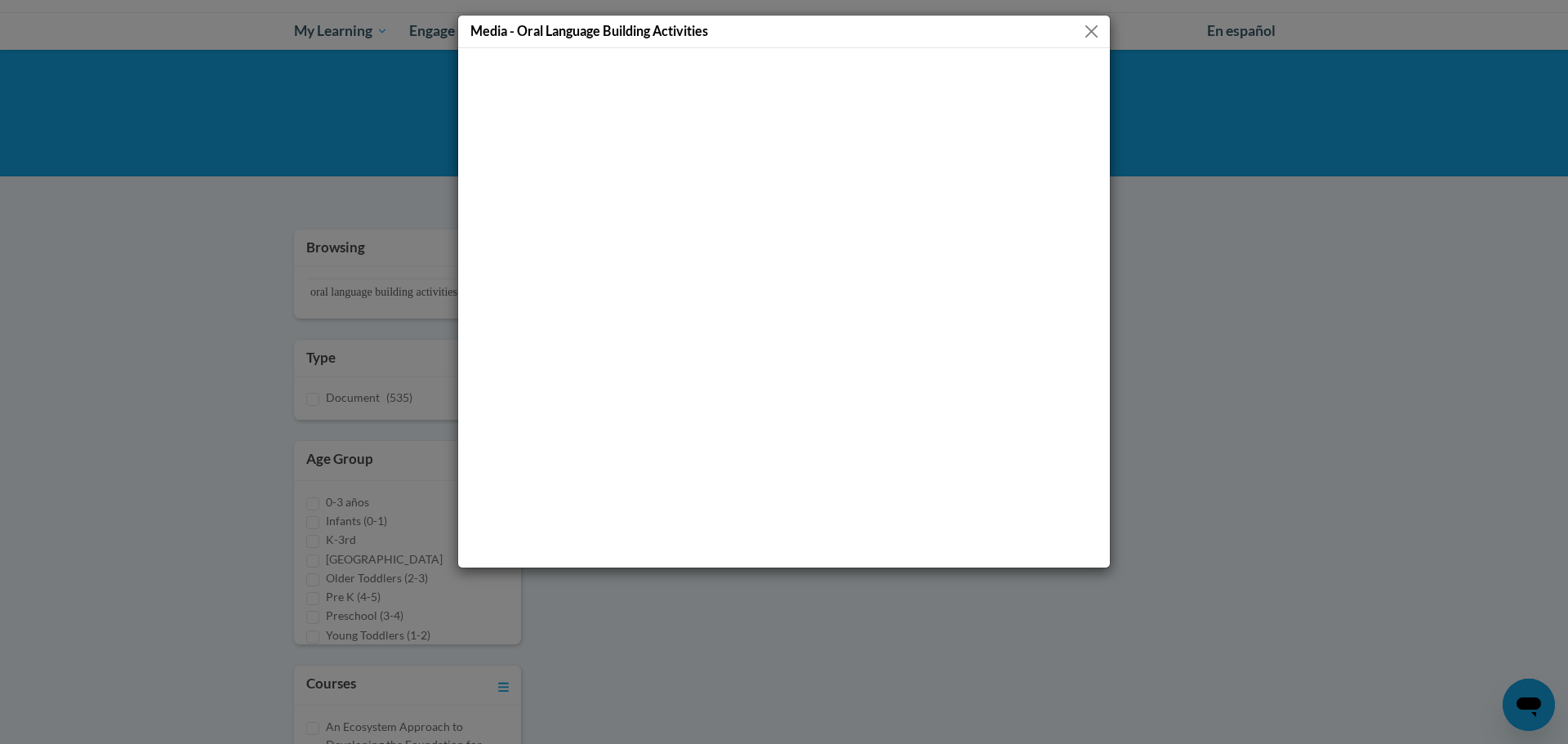
click at [1082, 42] on div "Media - Oral Language Building Activities" at bounding box center [784, 32] width 652 height 32
click at [1090, 36] on button "Close" at bounding box center [1091, 32] width 21 height 21
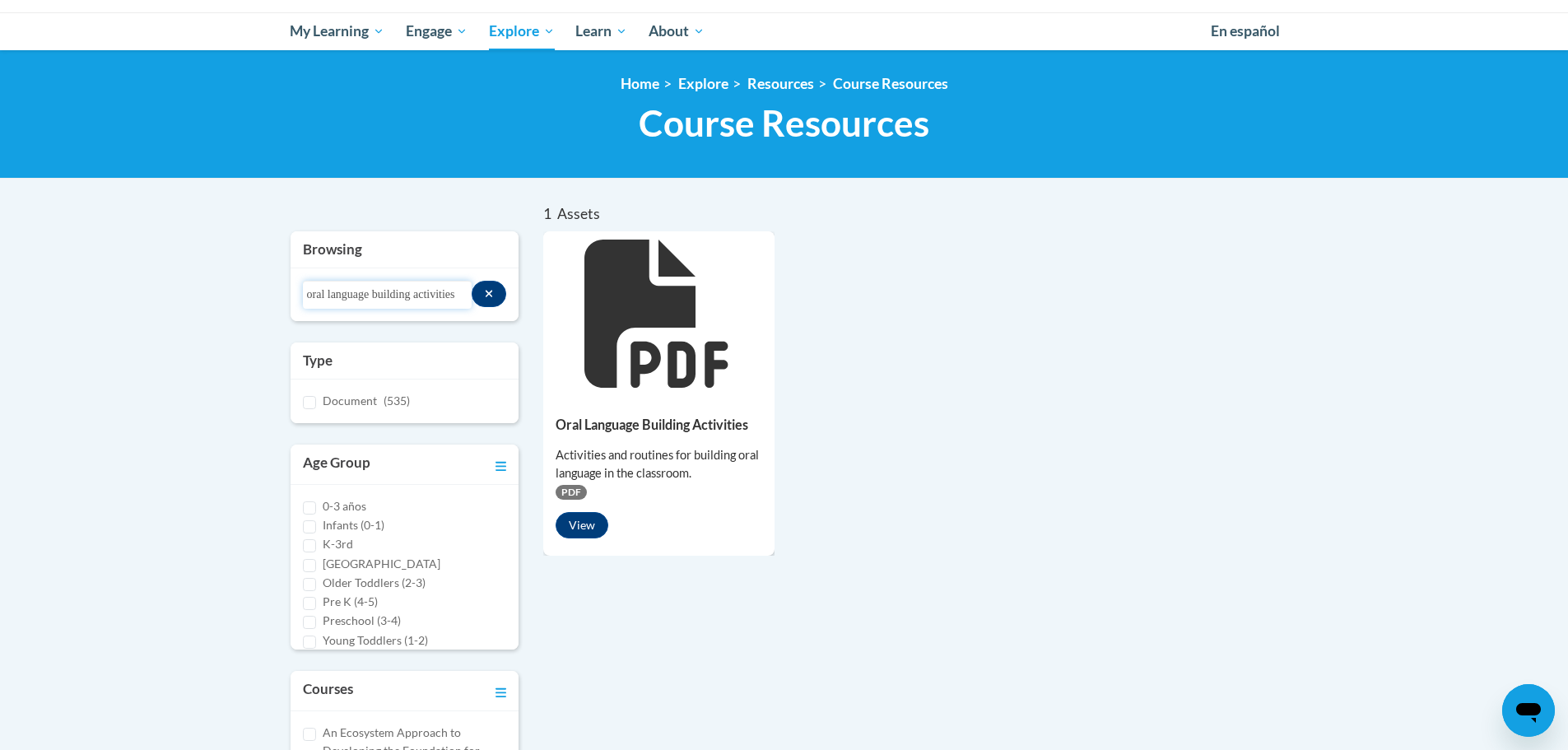
drag, startPoint x: 437, startPoint y: 295, endPoint x: 260, endPoint y: 299, distance: 177.0
click at [260, 299] on body "This site uses cookies to help improve your learning experience. By continuing …" at bounding box center [784, 561] width 1568 height 1451
type input "s"
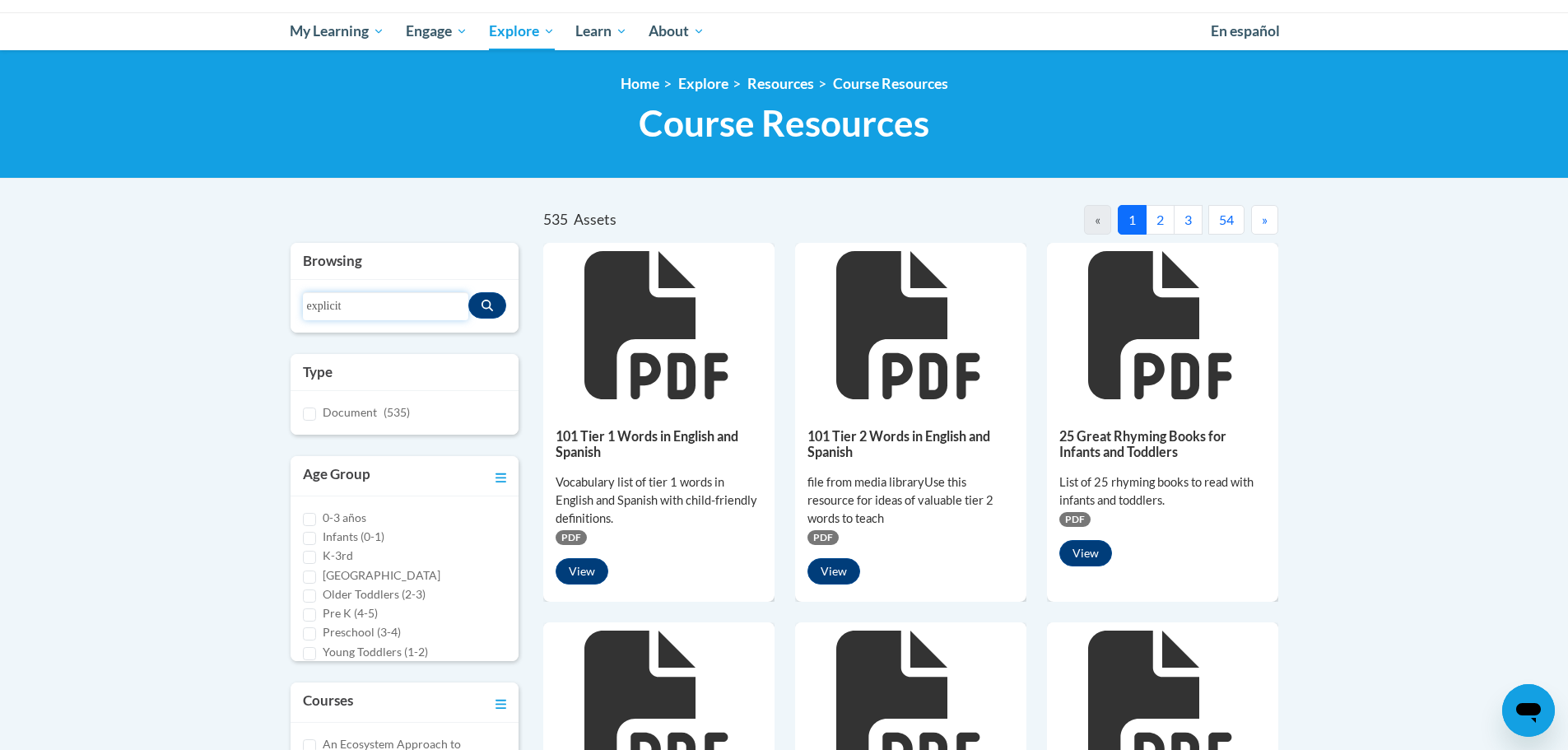
type input "explicit"
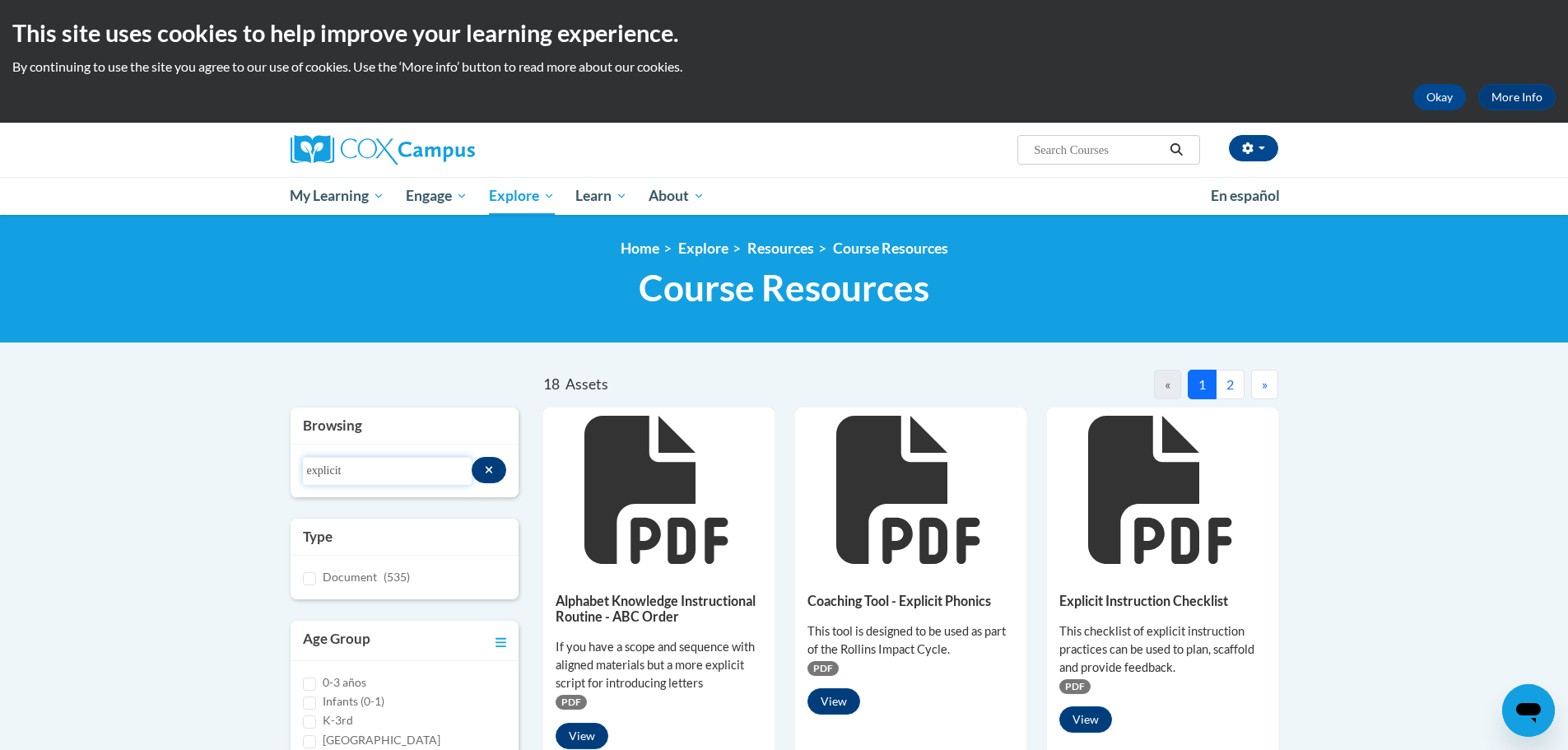
drag, startPoint x: 361, startPoint y: 473, endPoint x: 286, endPoint y: 473, distance: 75.0
click at [286, 473] on div "Browsing Search resources explicit Type Document (535) Age Group 0-3 años Infan…" at bounding box center [405, 740] width 253 height 665
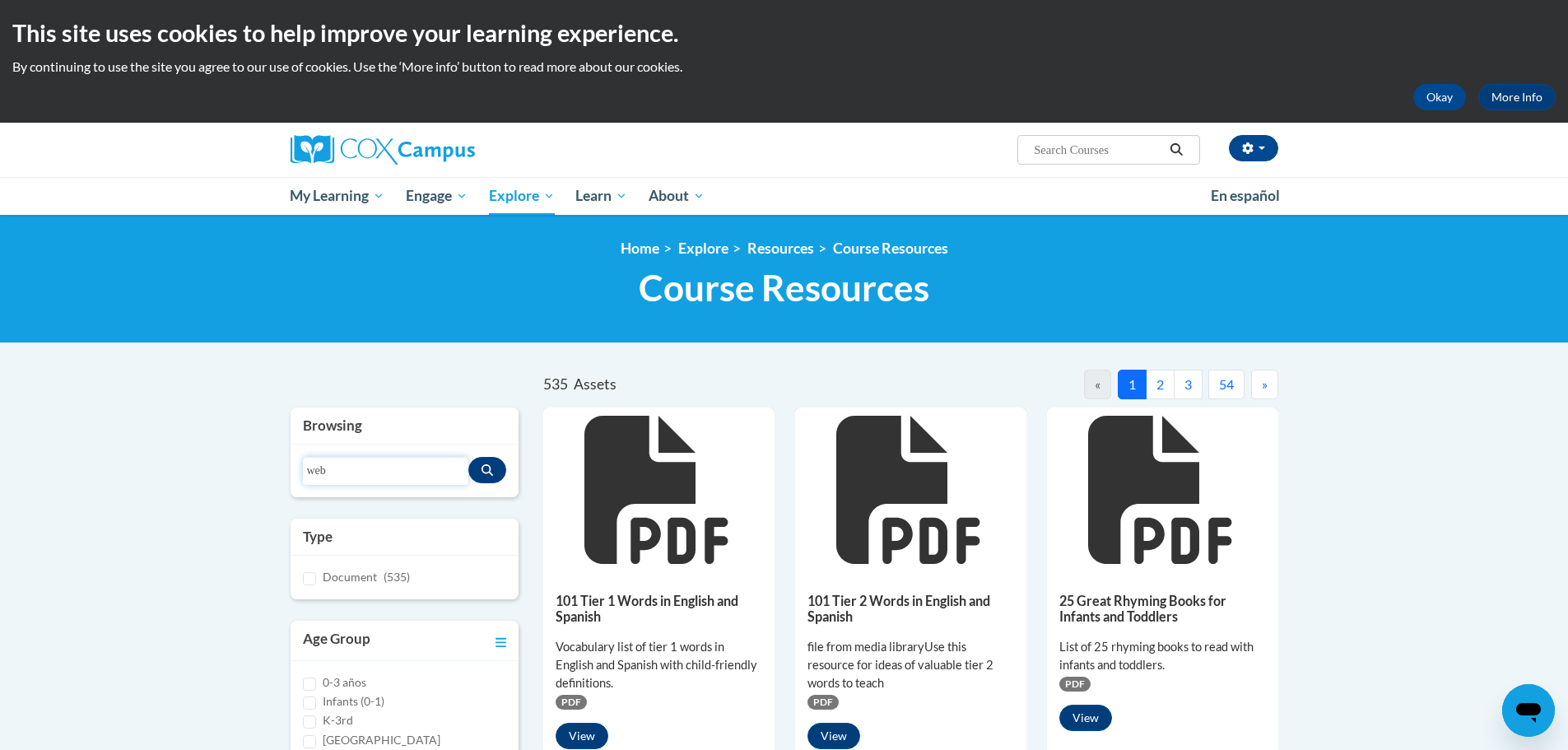
type input "web"
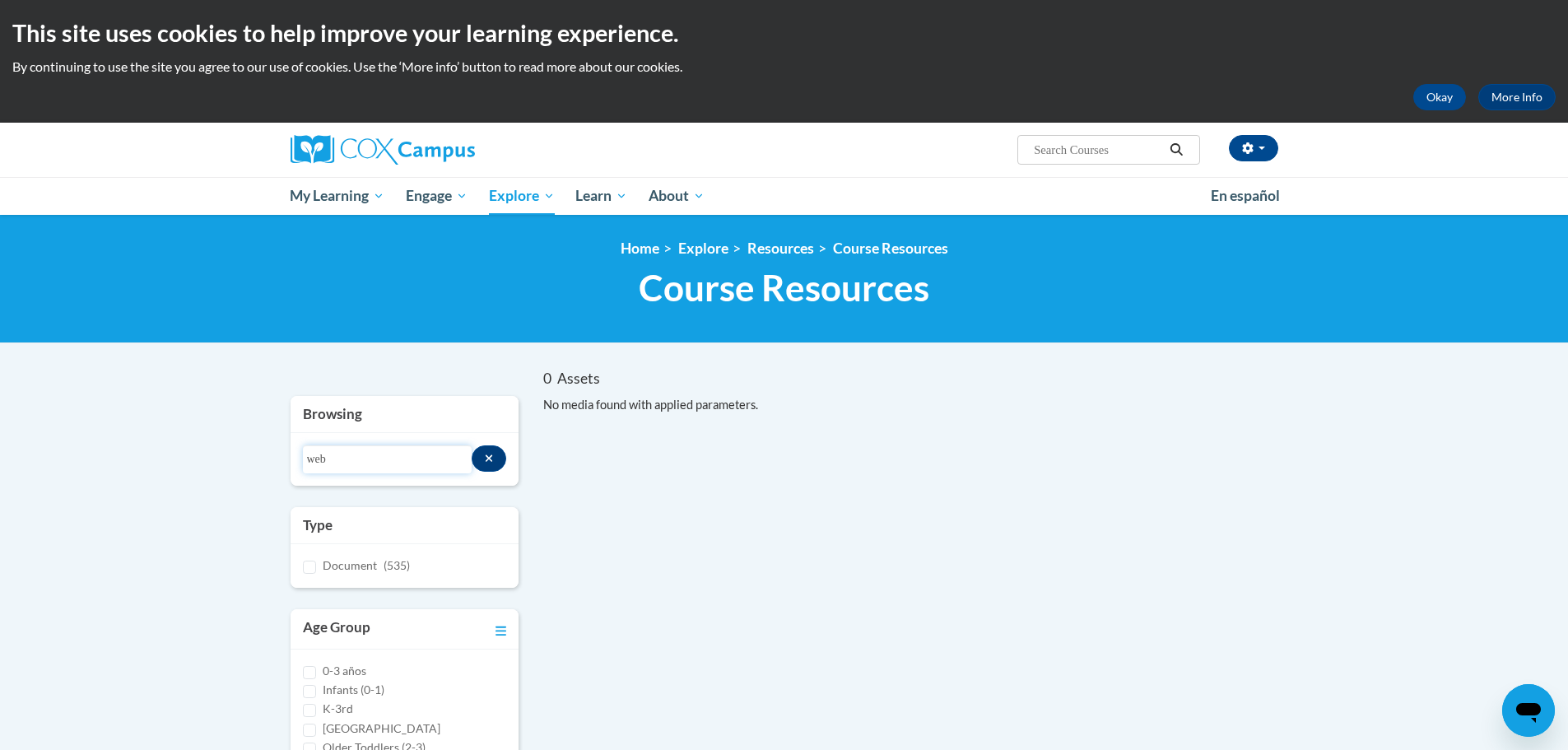
drag, startPoint x: 329, startPoint y: 466, endPoint x: 306, endPoint y: 467, distance: 23.0
click at [306, 467] on input "web" at bounding box center [386, 458] width 168 height 28
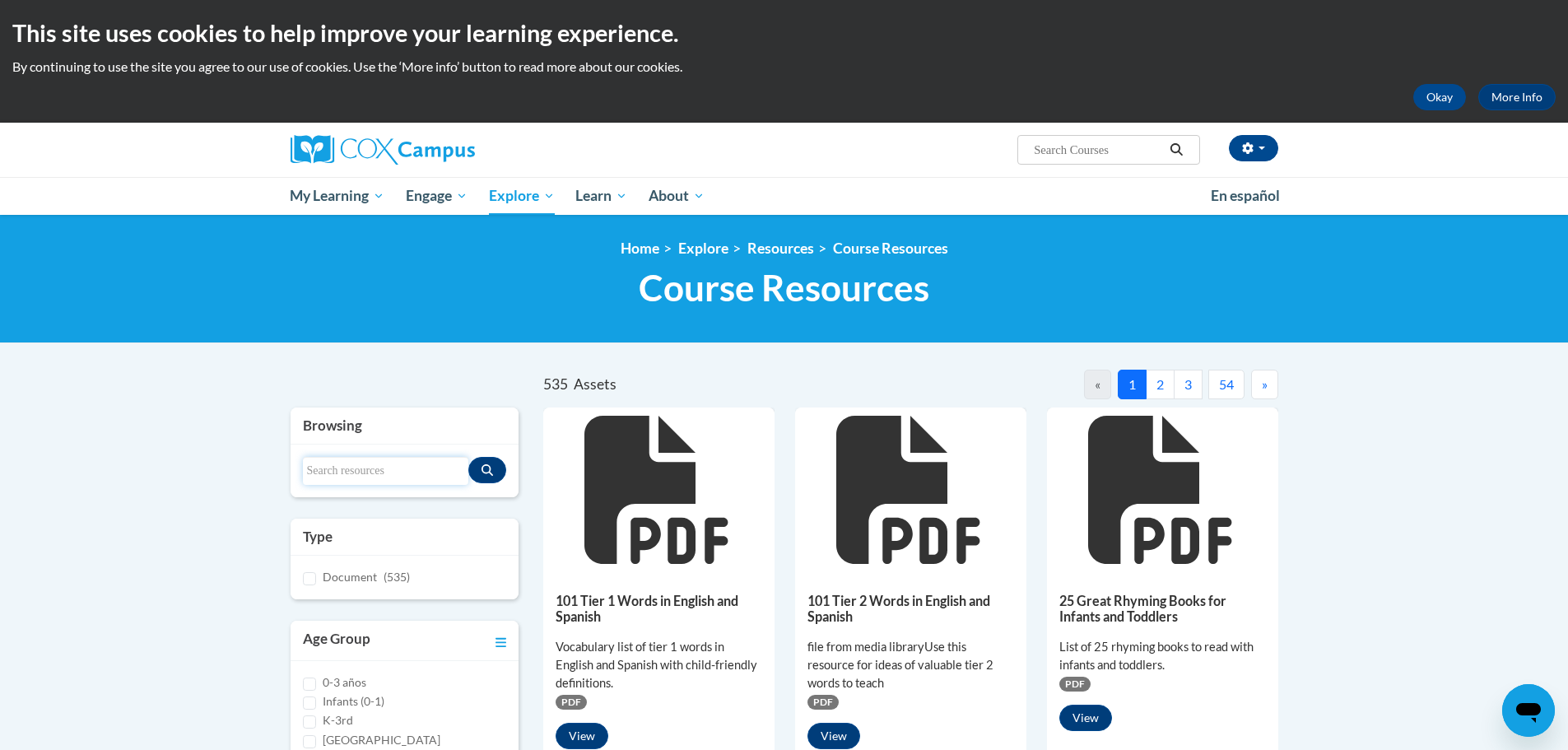
click at [390, 473] on input "Search resources" at bounding box center [386, 470] width 166 height 28
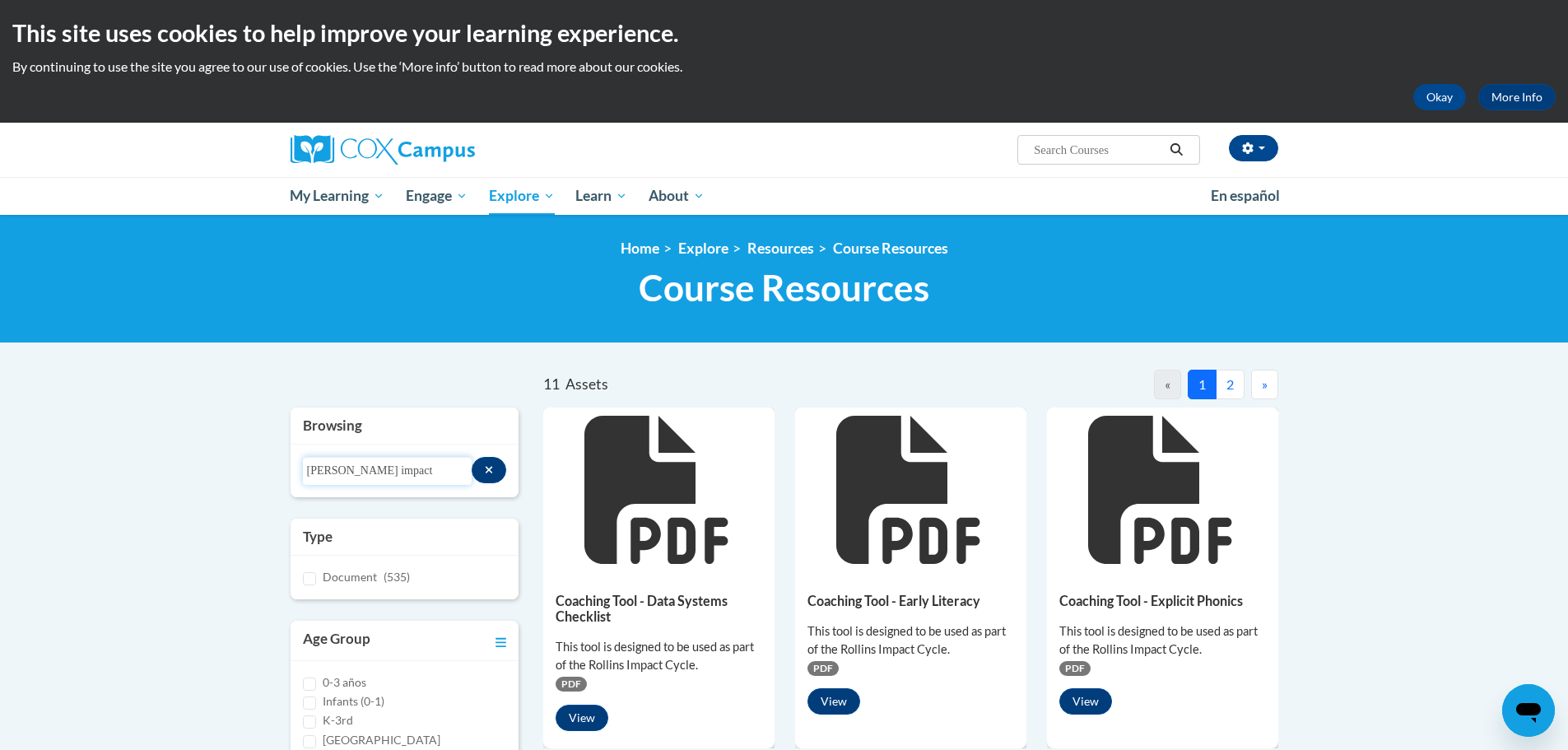
drag, startPoint x: 398, startPoint y: 464, endPoint x: 278, endPoint y: 464, distance: 120.0
click at [278, 464] on div "Browsing Search resources rollins impact Type Document (535) Age Group 0-3 años…" at bounding box center [405, 740] width 253 height 665
type input "impact cycle"
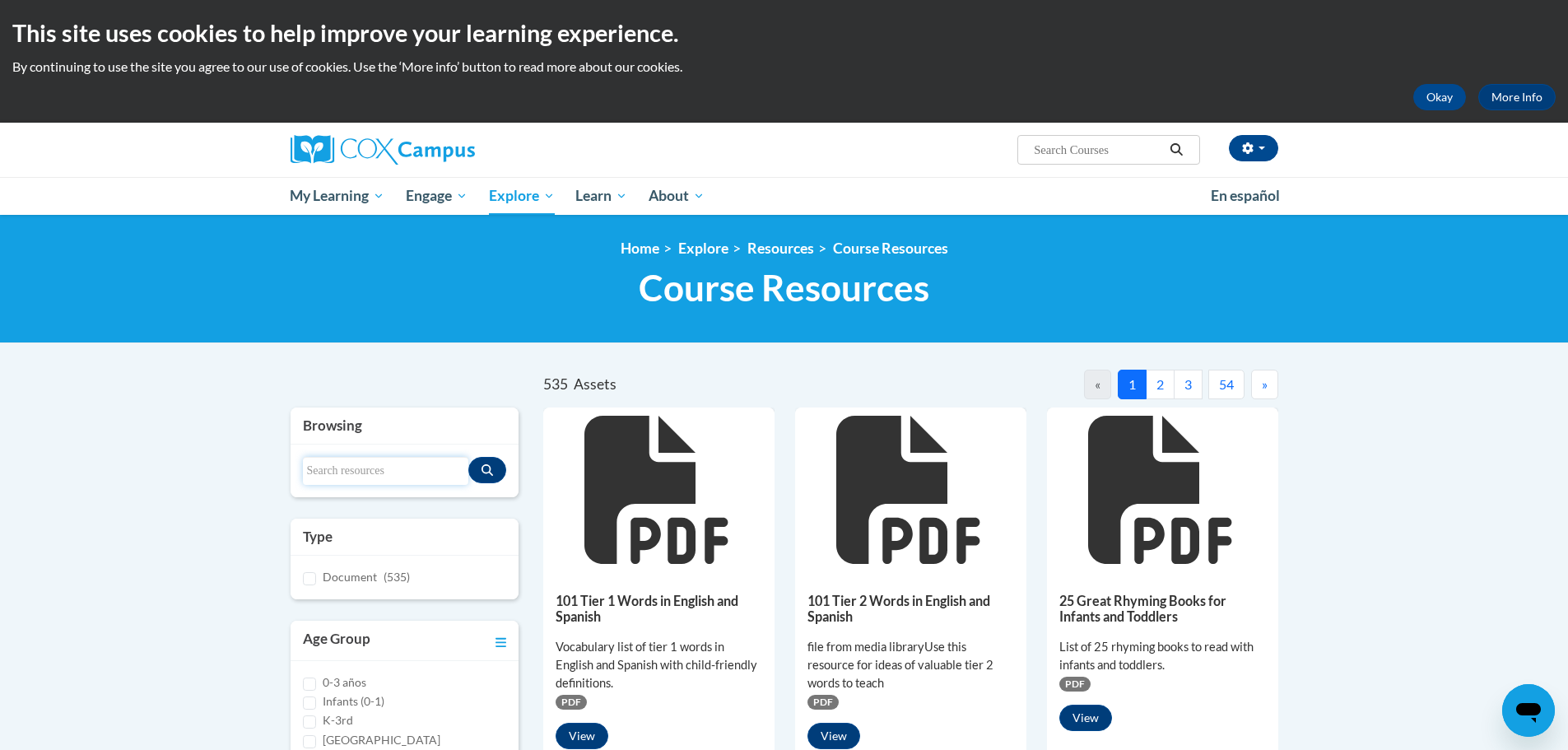
click at [375, 476] on input "Search resources" at bounding box center [386, 470] width 166 height 28
type input "impact cycle"
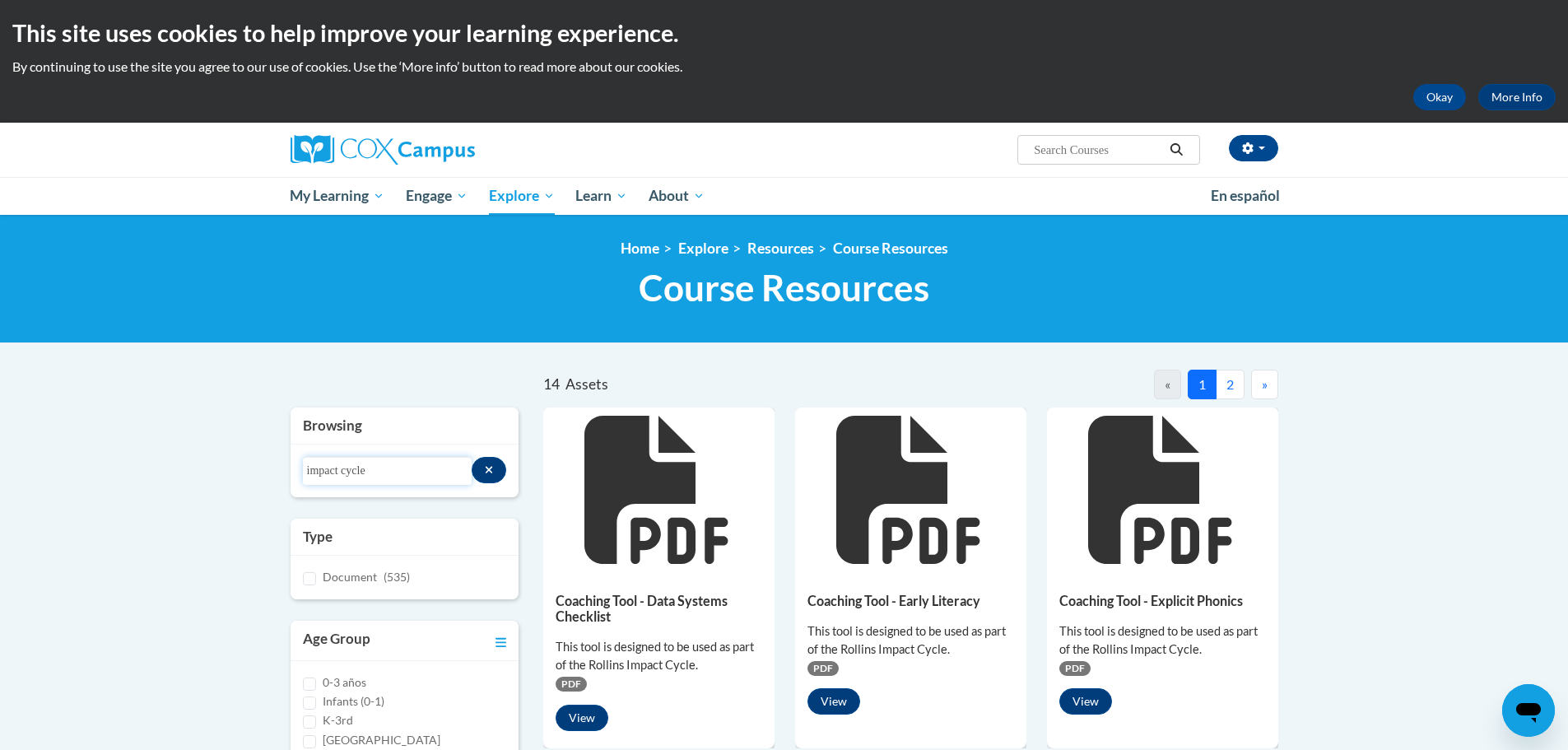
drag, startPoint x: 375, startPoint y: 473, endPoint x: 272, endPoint y: 475, distance: 103.0
